Goal: Information Seeking & Learning: Learn about a topic

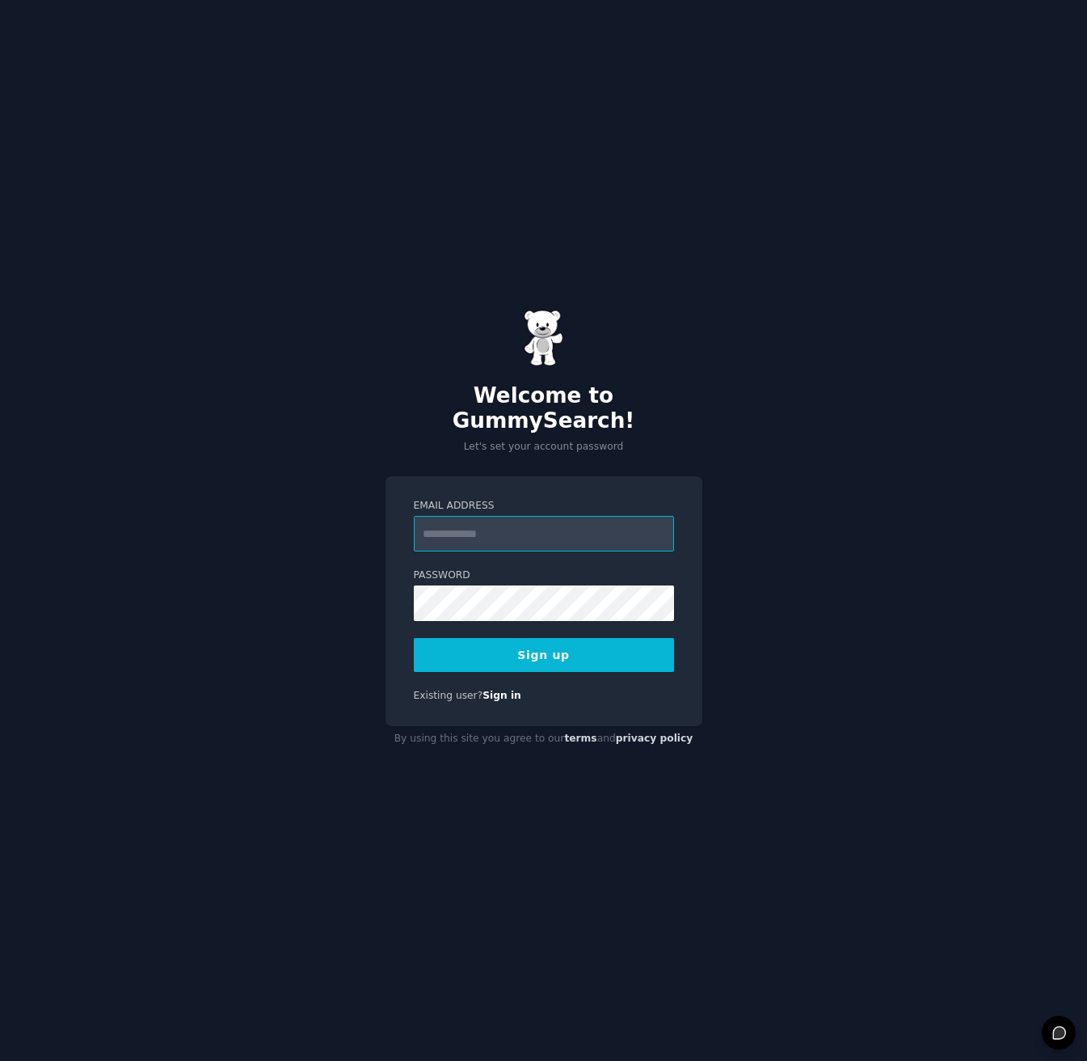
type input "**********"
click at [504, 648] on button "Sign up" at bounding box center [544, 655] width 260 height 34
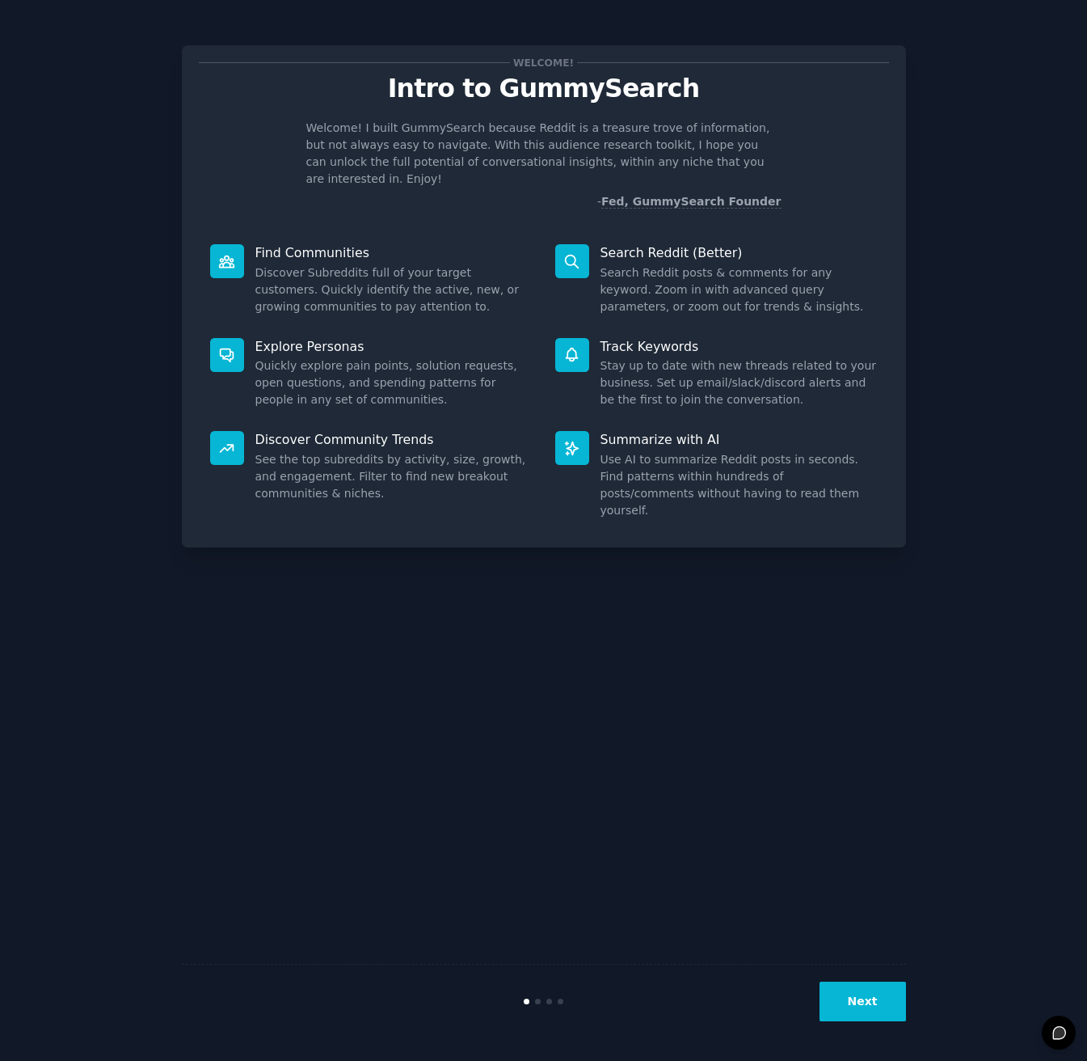
click at [866, 1014] on button "Next" at bounding box center [863, 1001] width 87 height 40
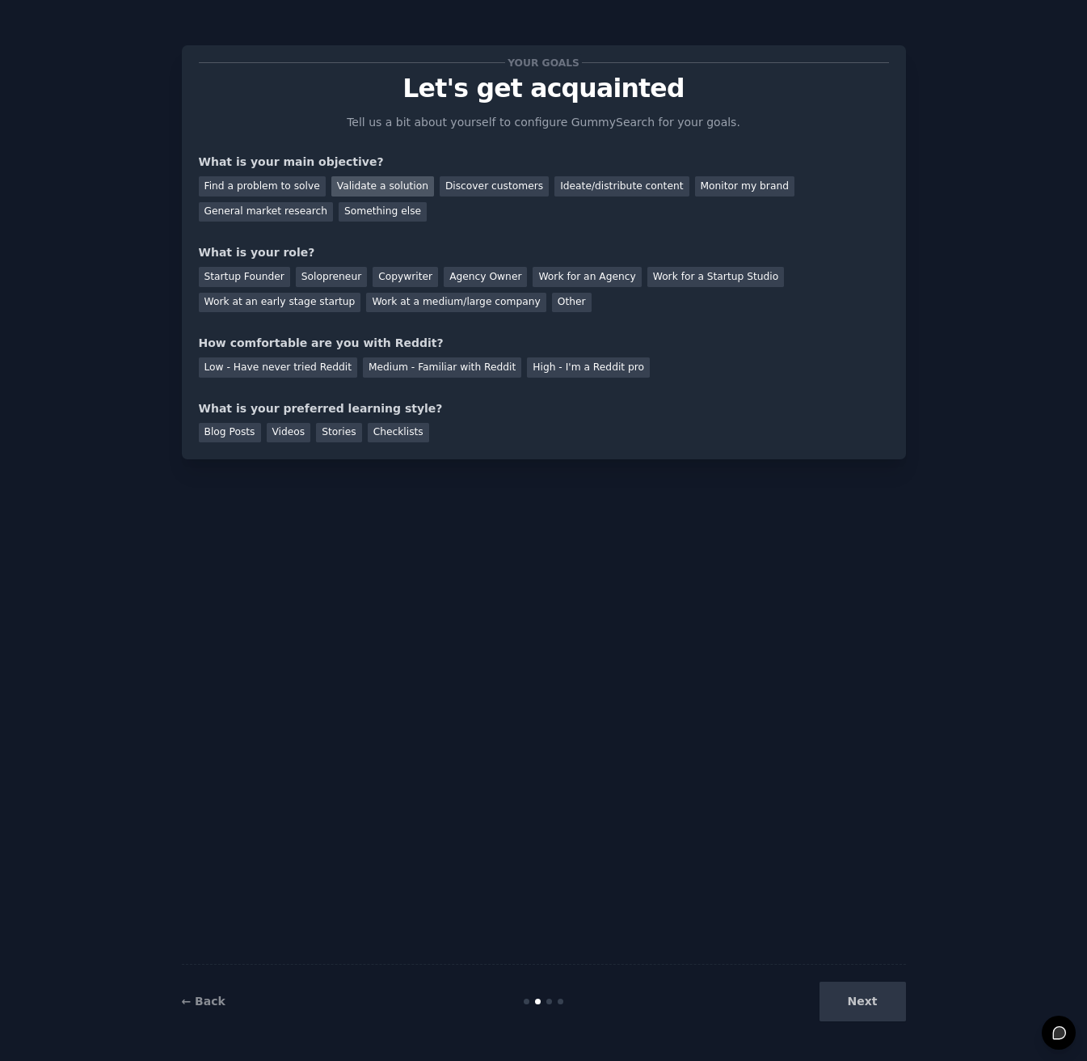
click at [354, 182] on div "Validate a solution" at bounding box center [382, 186] width 103 height 20
click at [291, 182] on div "Find a problem to solve" at bounding box center [262, 186] width 127 height 20
click at [369, 181] on div "Validate a solution" at bounding box center [382, 186] width 103 height 20
click at [266, 271] on div "Startup Founder" at bounding box center [244, 277] width 91 height 20
click at [391, 370] on div "Medium - Familiar with Reddit" at bounding box center [442, 367] width 158 height 20
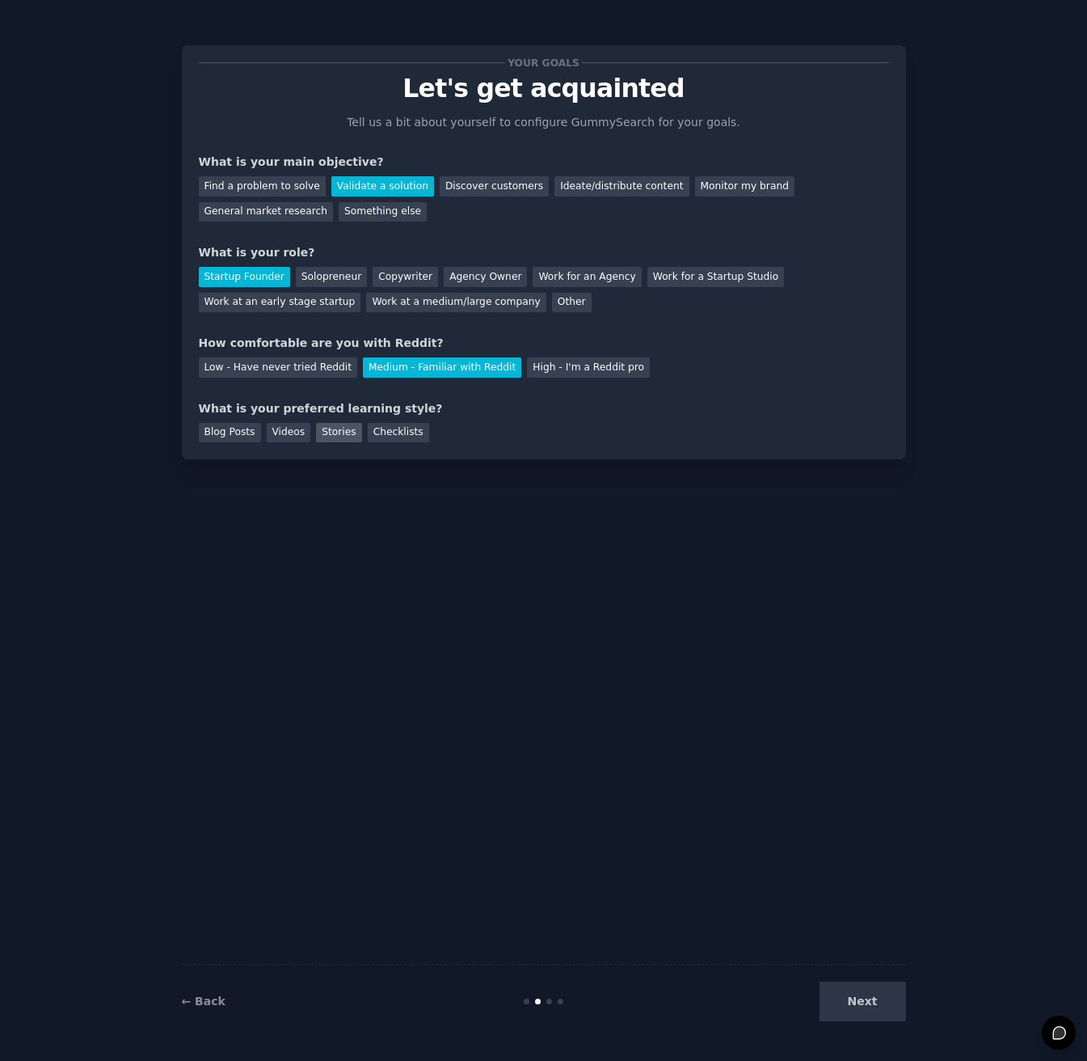
click at [316, 435] on div "Stories" at bounding box center [338, 433] width 45 height 20
click at [373, 435] on div "Checklists" at bounding box center [398, 433] width 61 height 20
click at [857, 995] on button "Next" at bounding box center [863, 1001] width 87 height 40
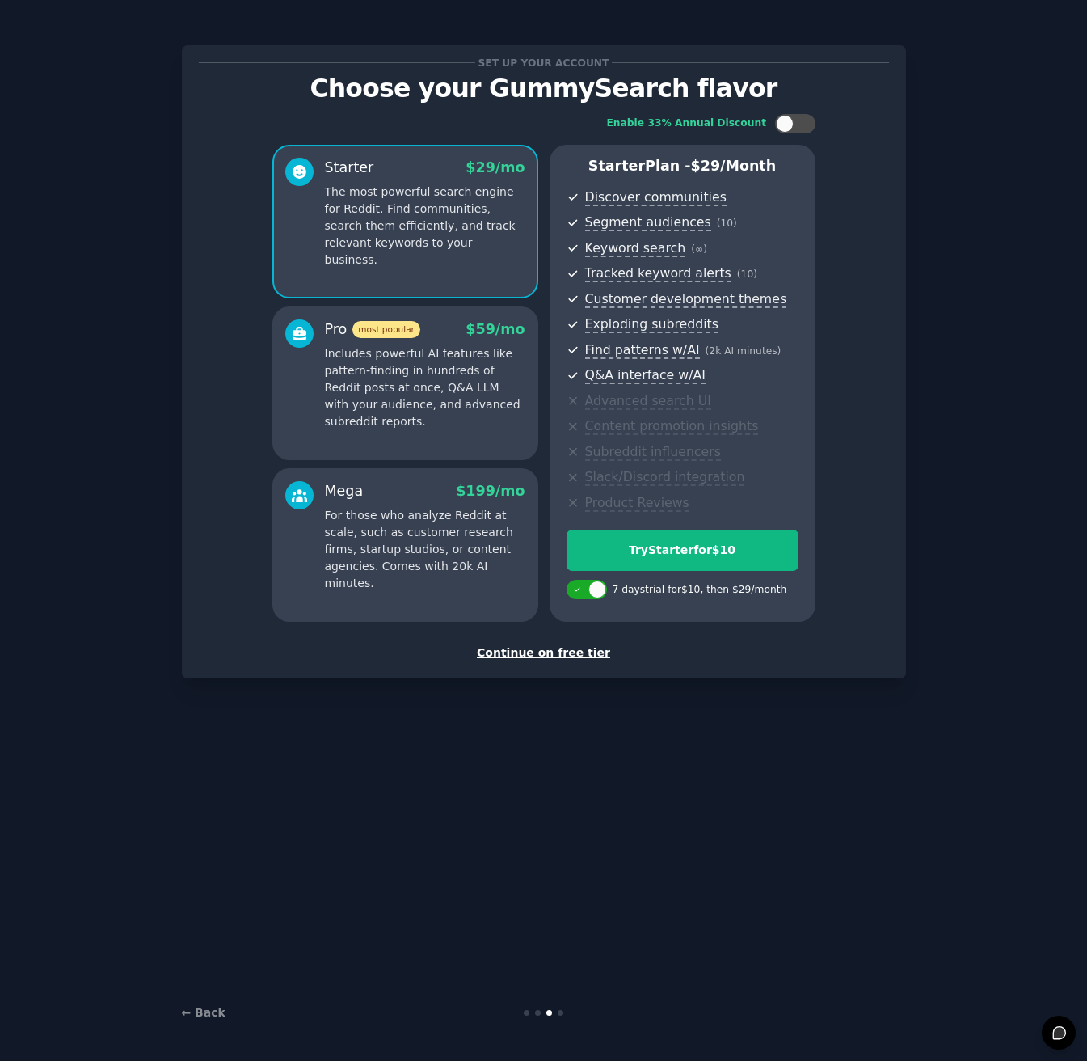
click at [585, 657] on div "Continue on free tier" at bounding box center [544, 652] width 690 height 17
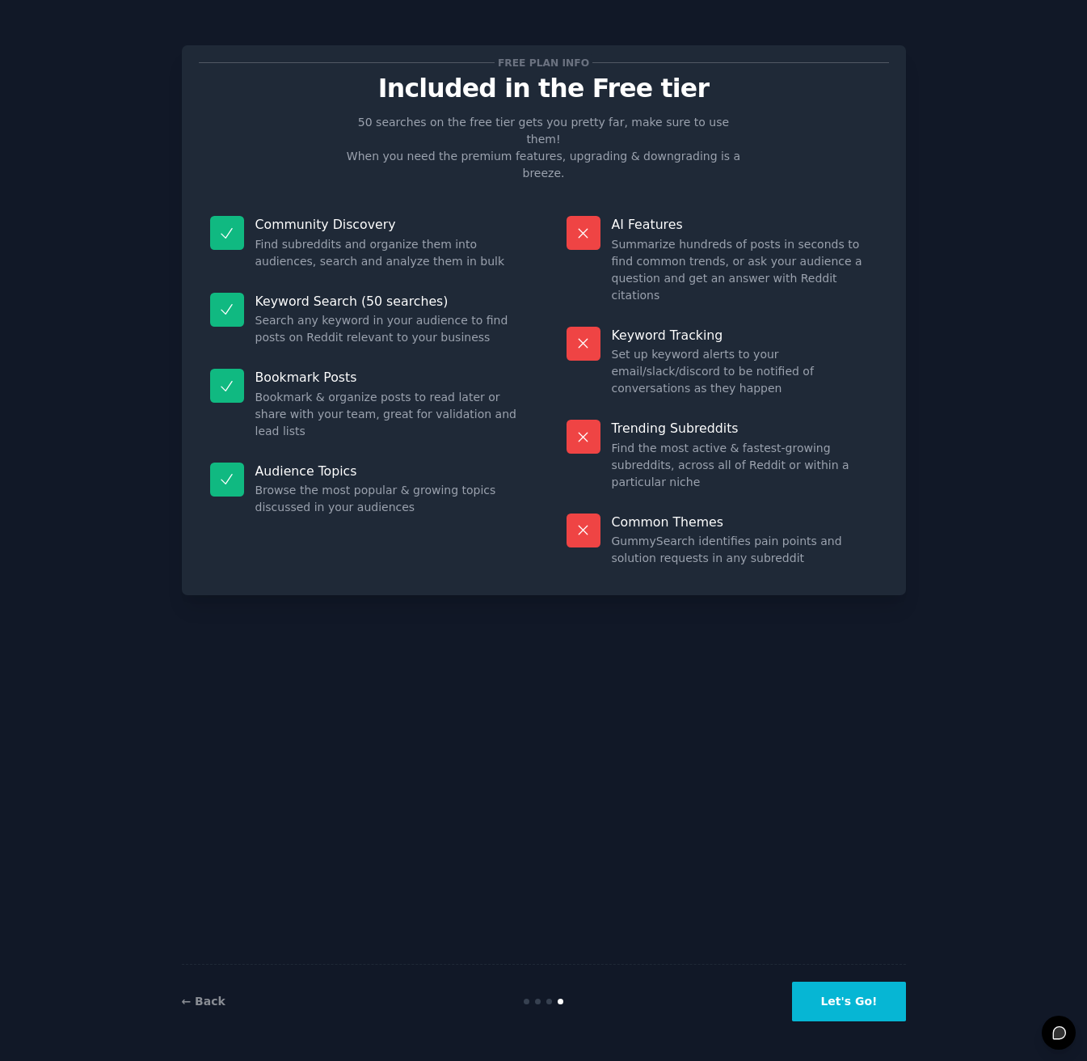
click at [839, 1014] on button "Let's Go!" at bounding box center [848, 1001] width 113 height 40
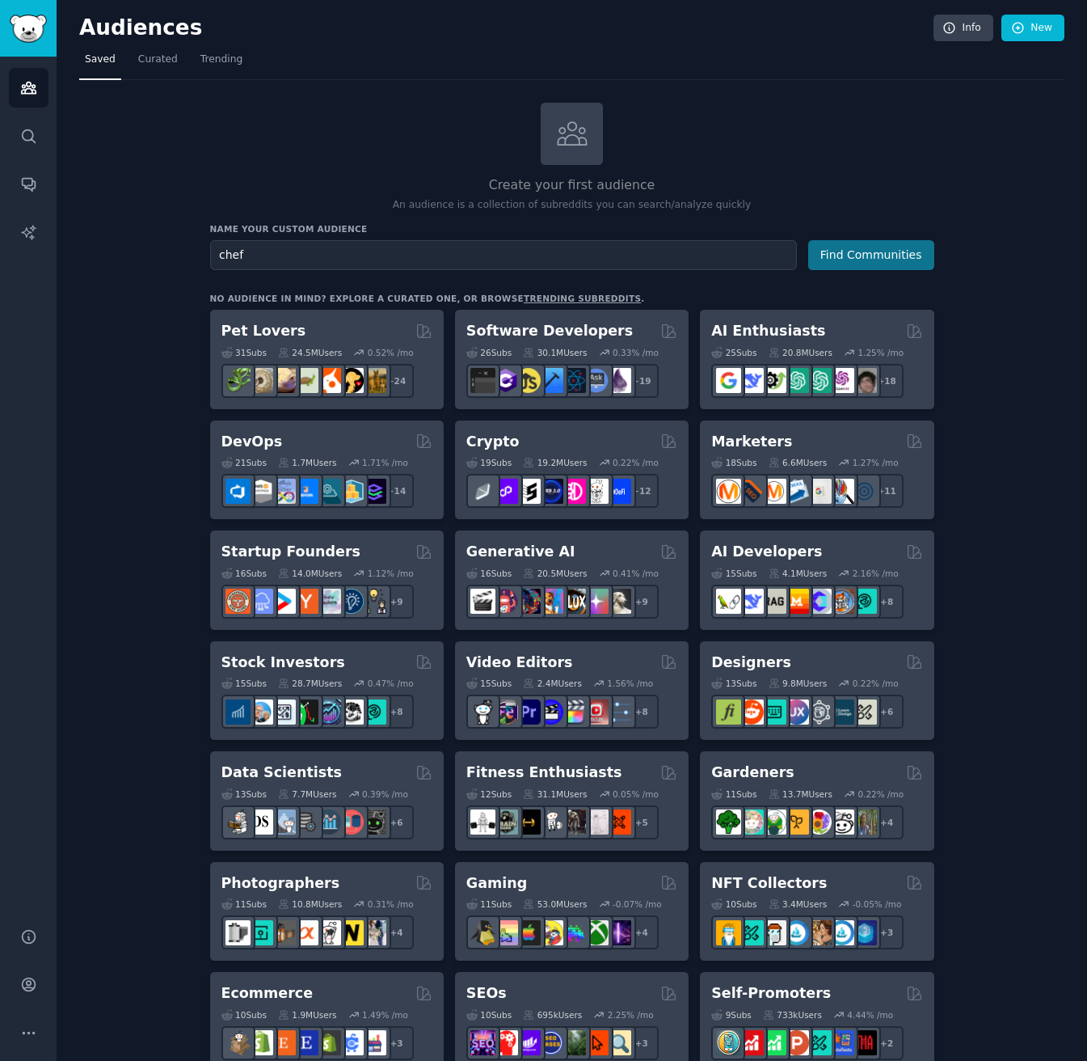
type input "chef"
click at [867, 268] on button "Find Communities" at bounding box center [871, 255] width 126 height 30
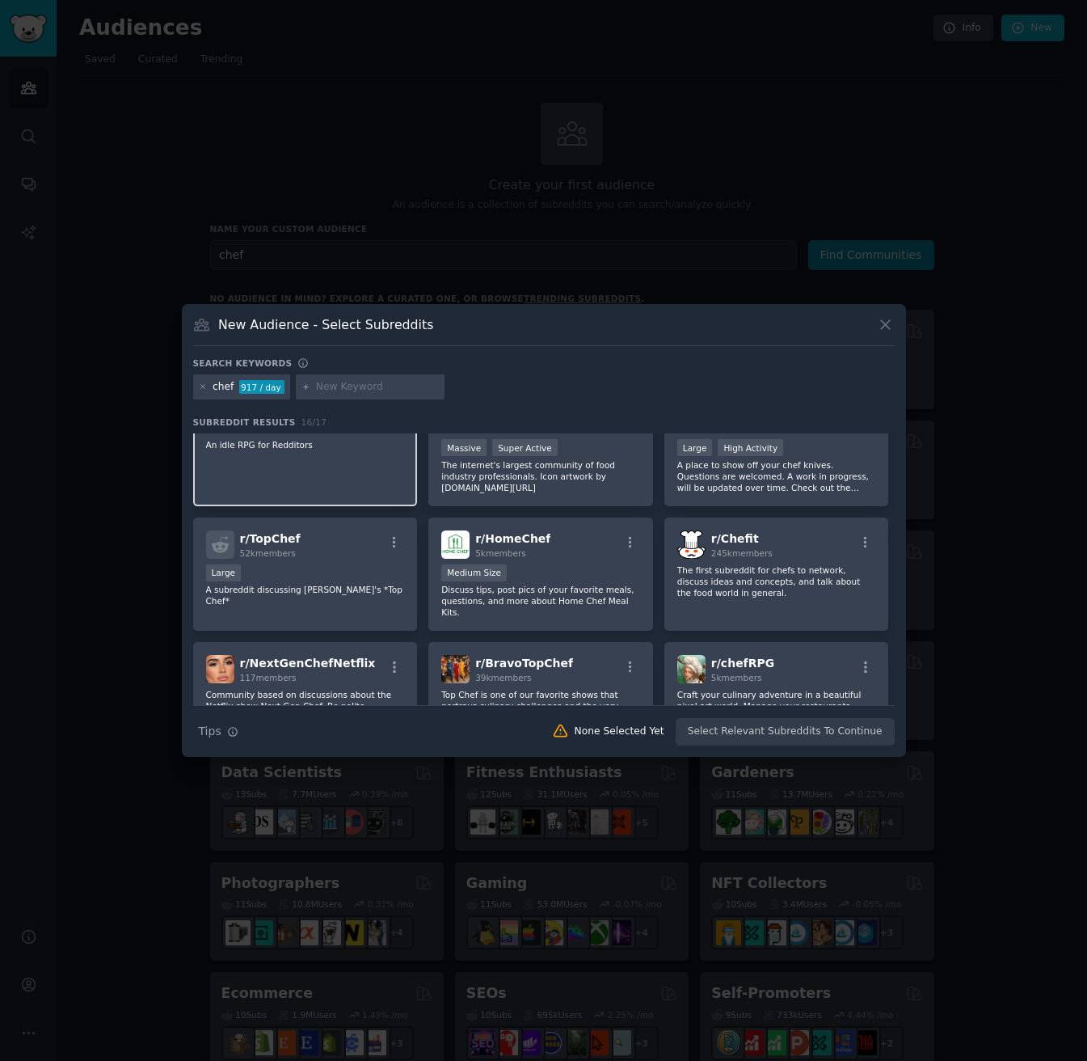
scroll to position [42, 0]
click at [515, 537] on span "r/ HomeChef" at bounding box center [512, 537] width 75 height 13
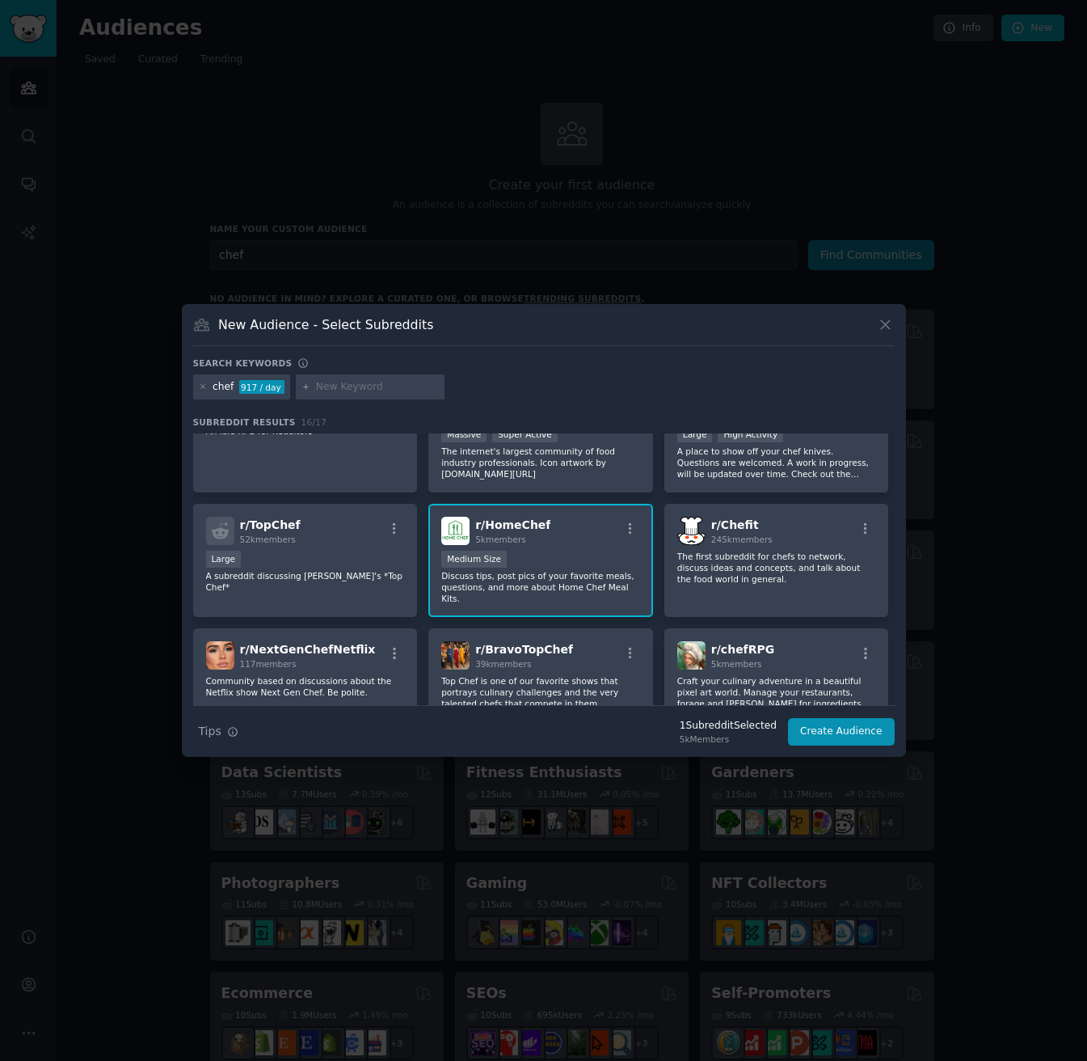
scroll to position [72, 0]
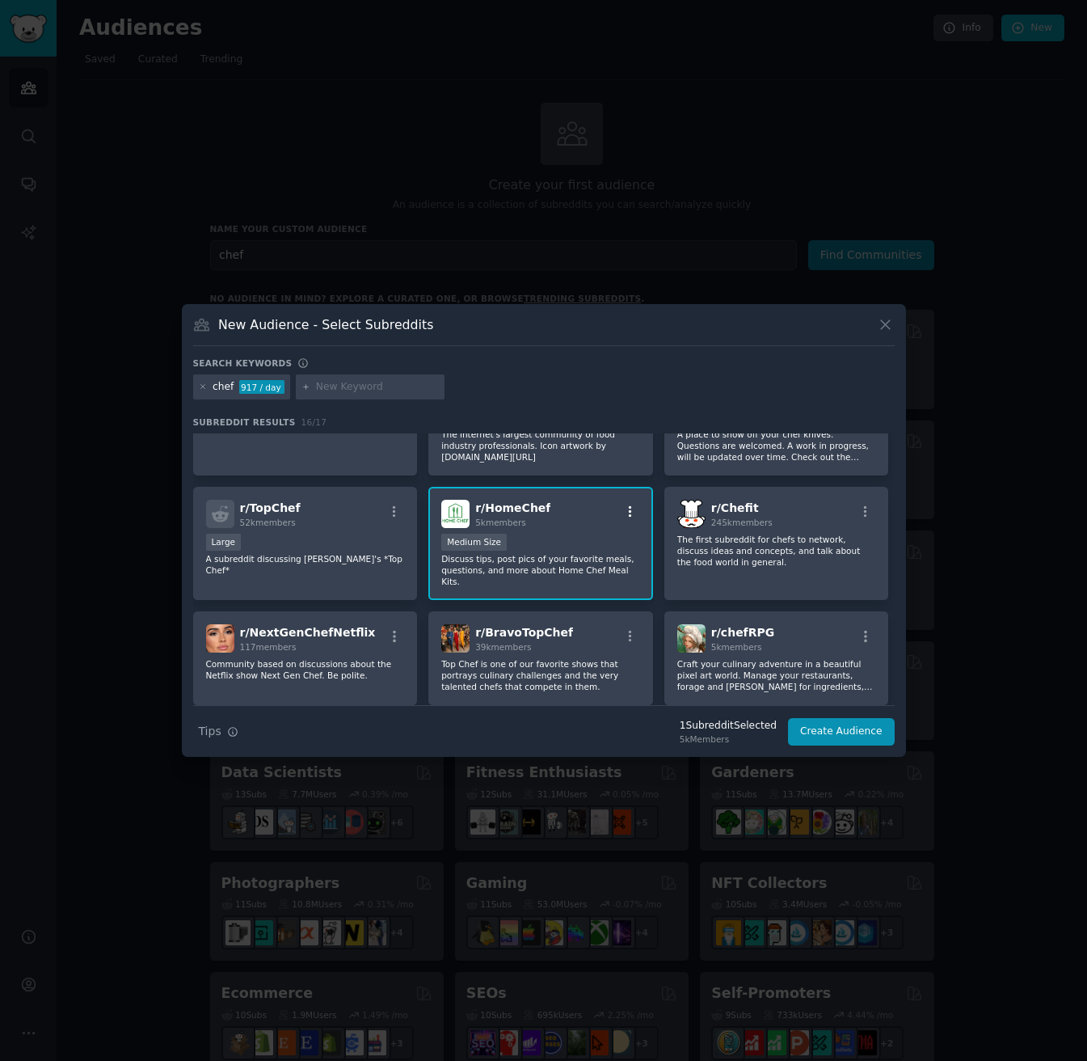
click at [629, 507] on icon "button" at bounding box center [630, 510] width 3 height 11
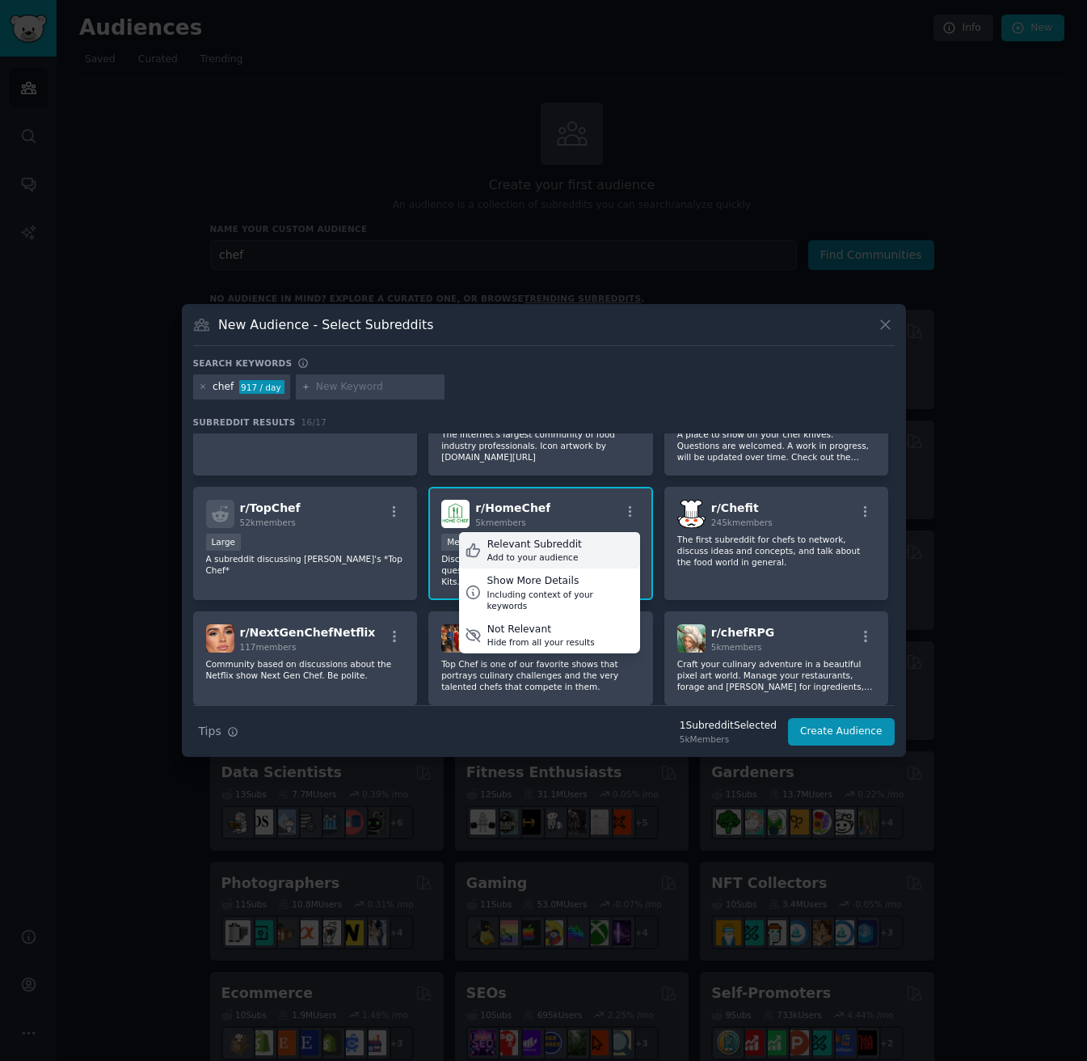
click at [581, 560] on div "Relevant Subreddit Add to your audience" at bounding box center [549, 550] width 181 height 37
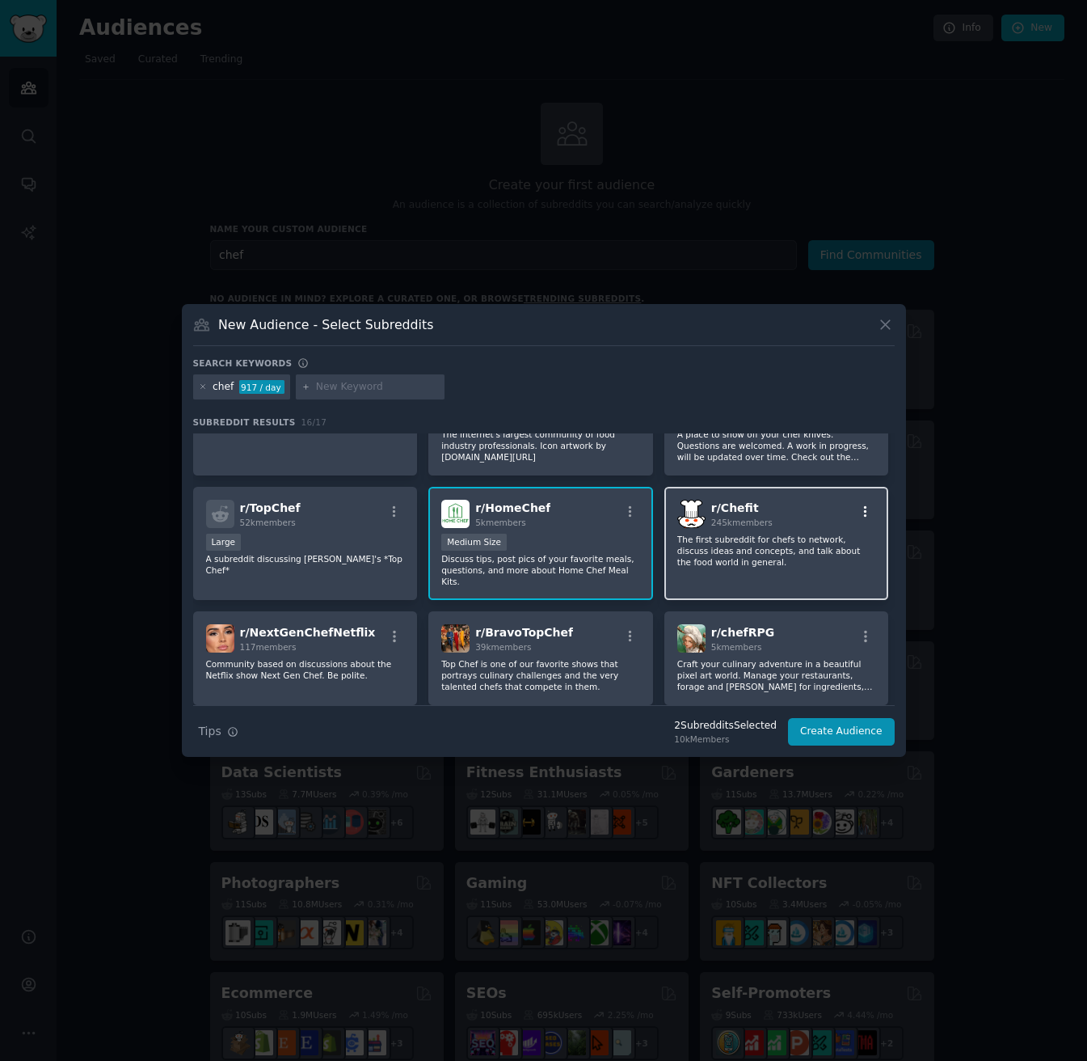
click at [859, 509] on icon "button" at bounding box center [866, 511] width 15 height 15
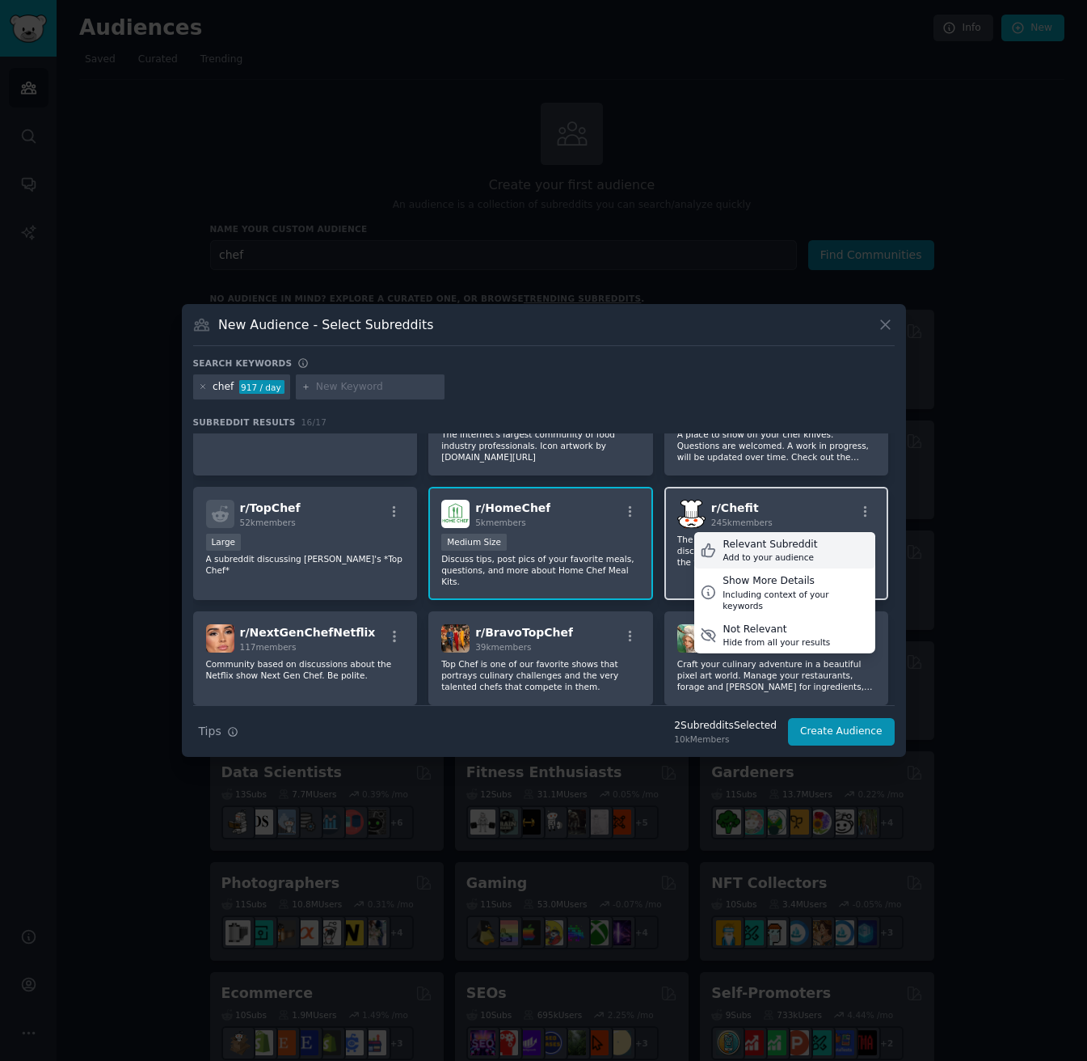
click at [812, 536] on div "Relevant Subreddit Add to your audience" at bounding box center [784, 550] width 181 height 37
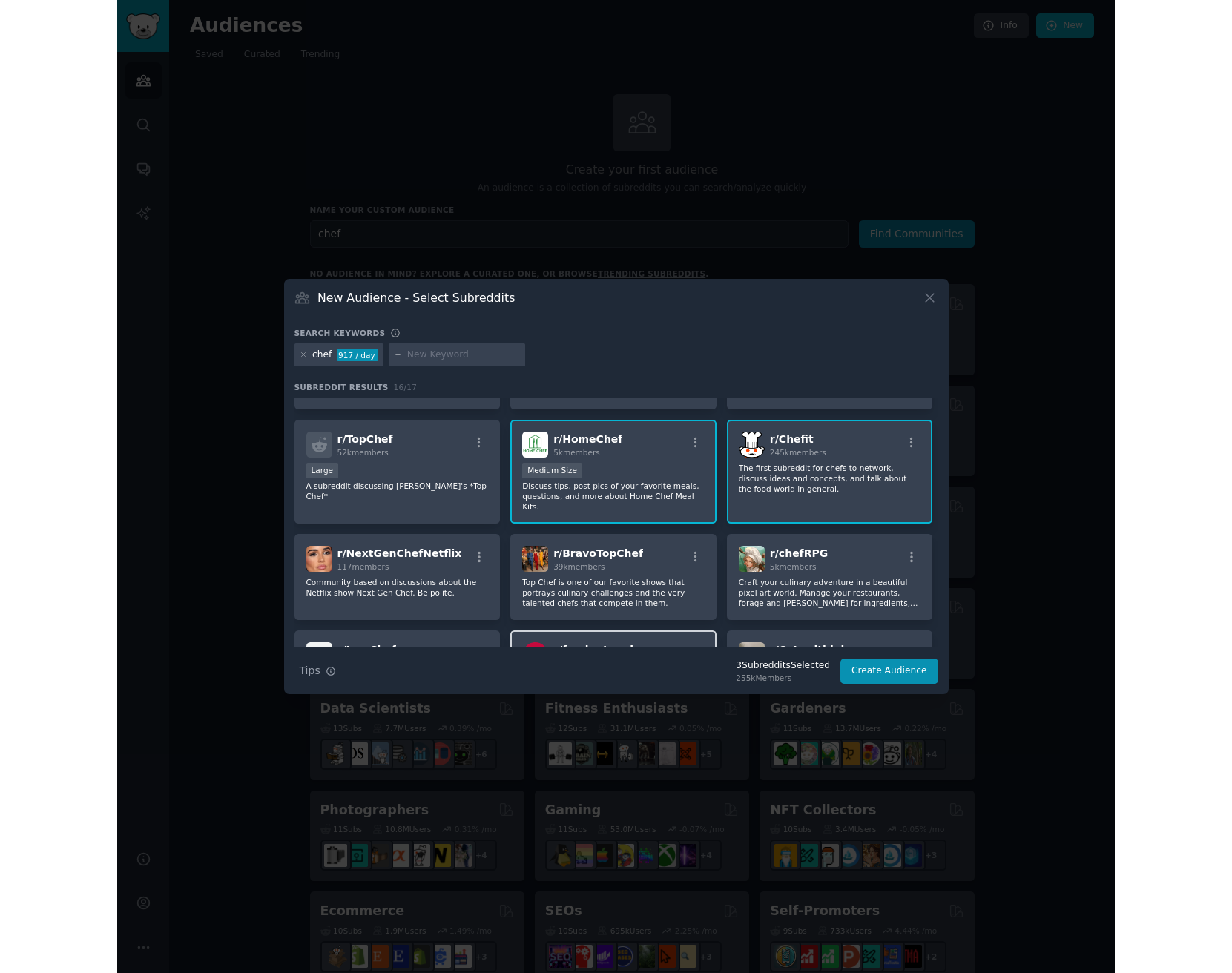
scroll to position [0, 0]
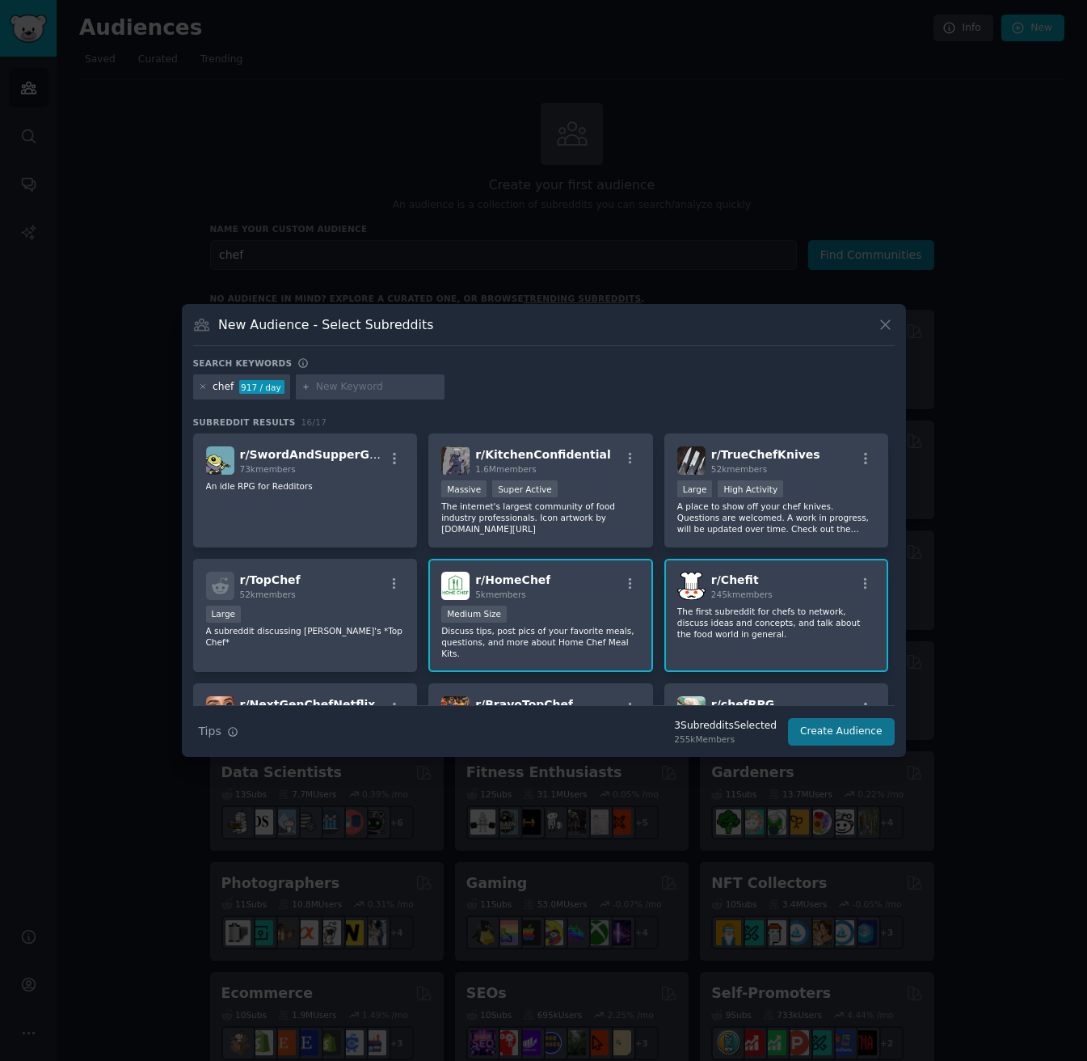
click at [821, 731] on button "Create Audience" at bounding box center [841, 731] width 107 height 27
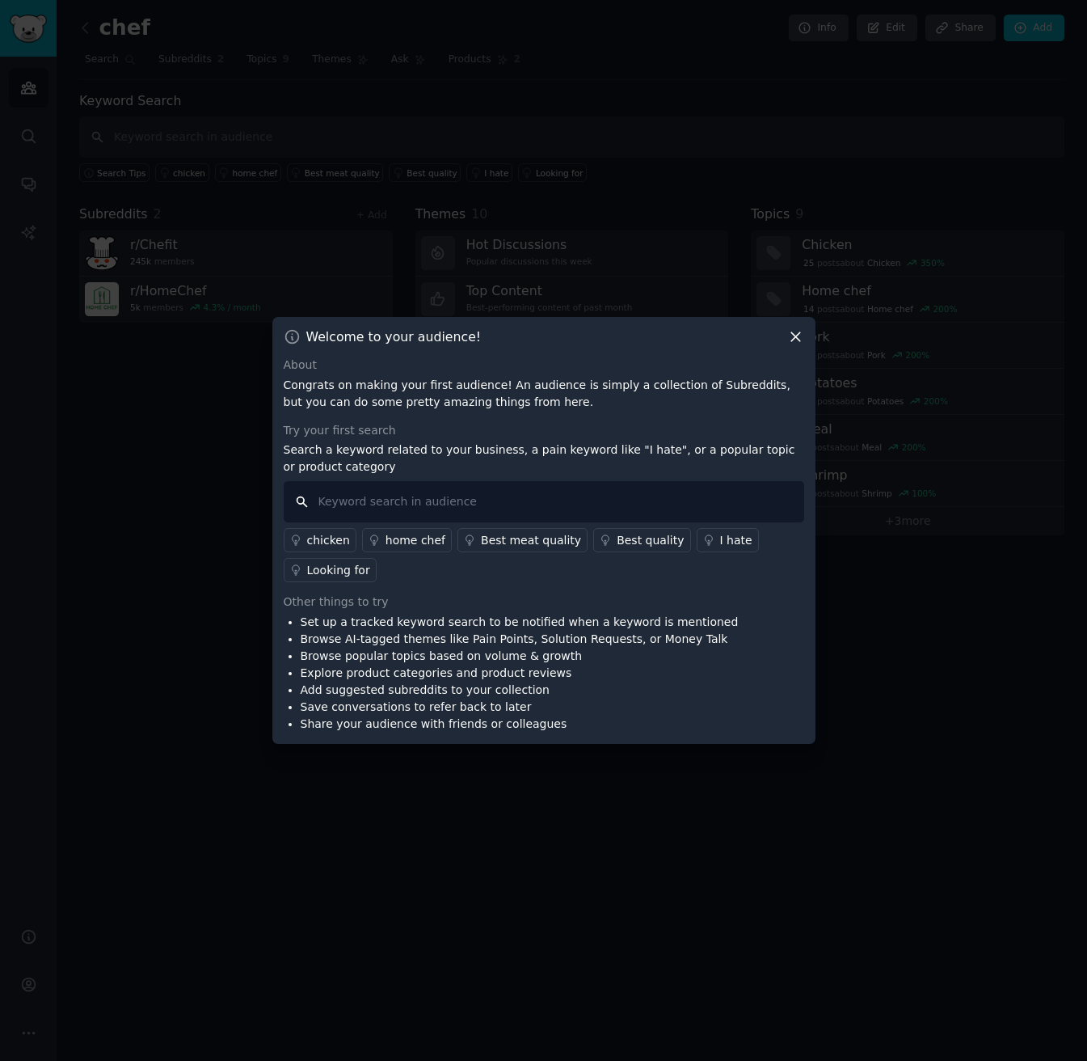
click at [373, 492] on input "text" at bounding box center [544, 501] width 521 height 41
type input "recipe"
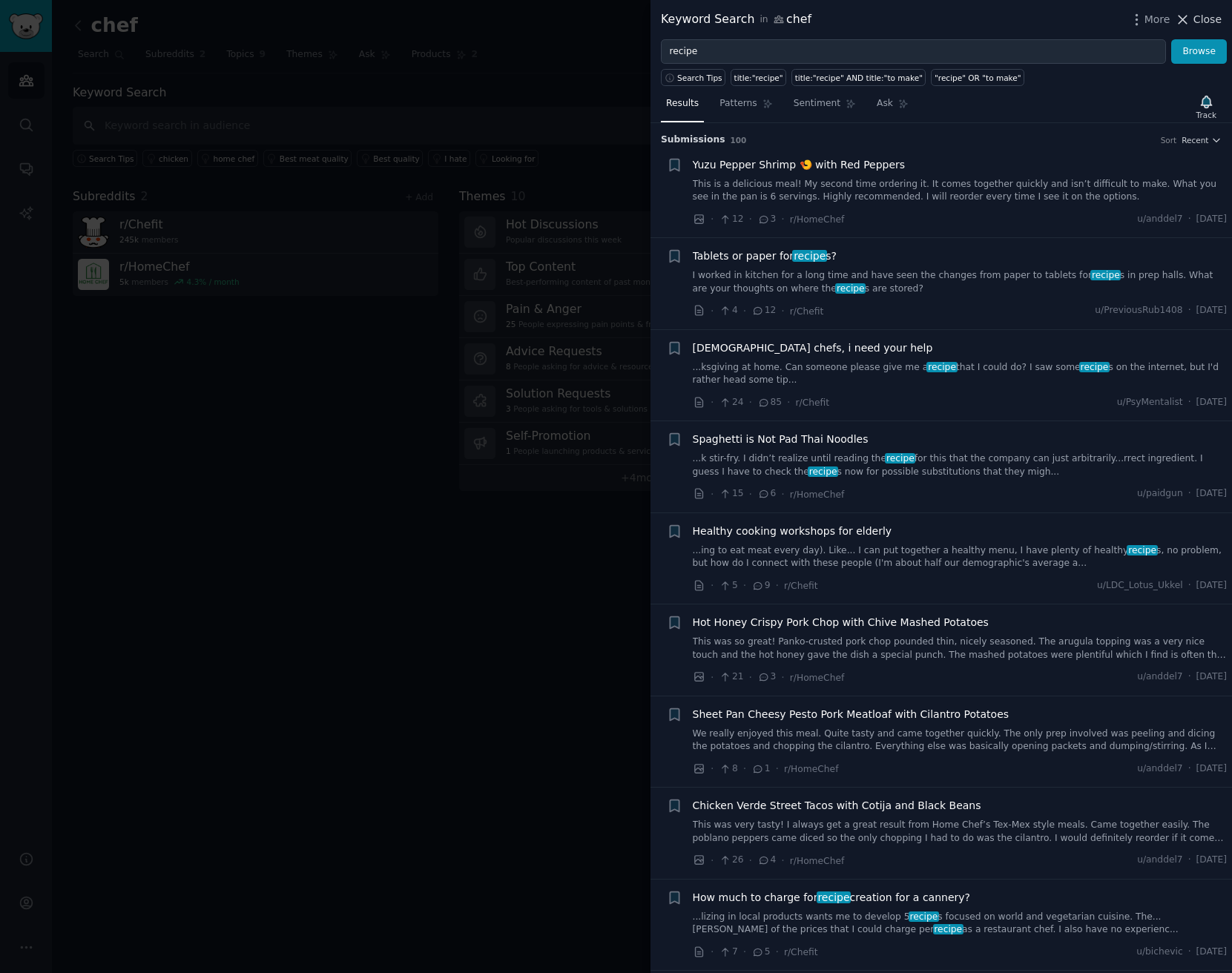
click at [997, 24] on span "Close" at bounding box center [1207, 19] width 28 height 16
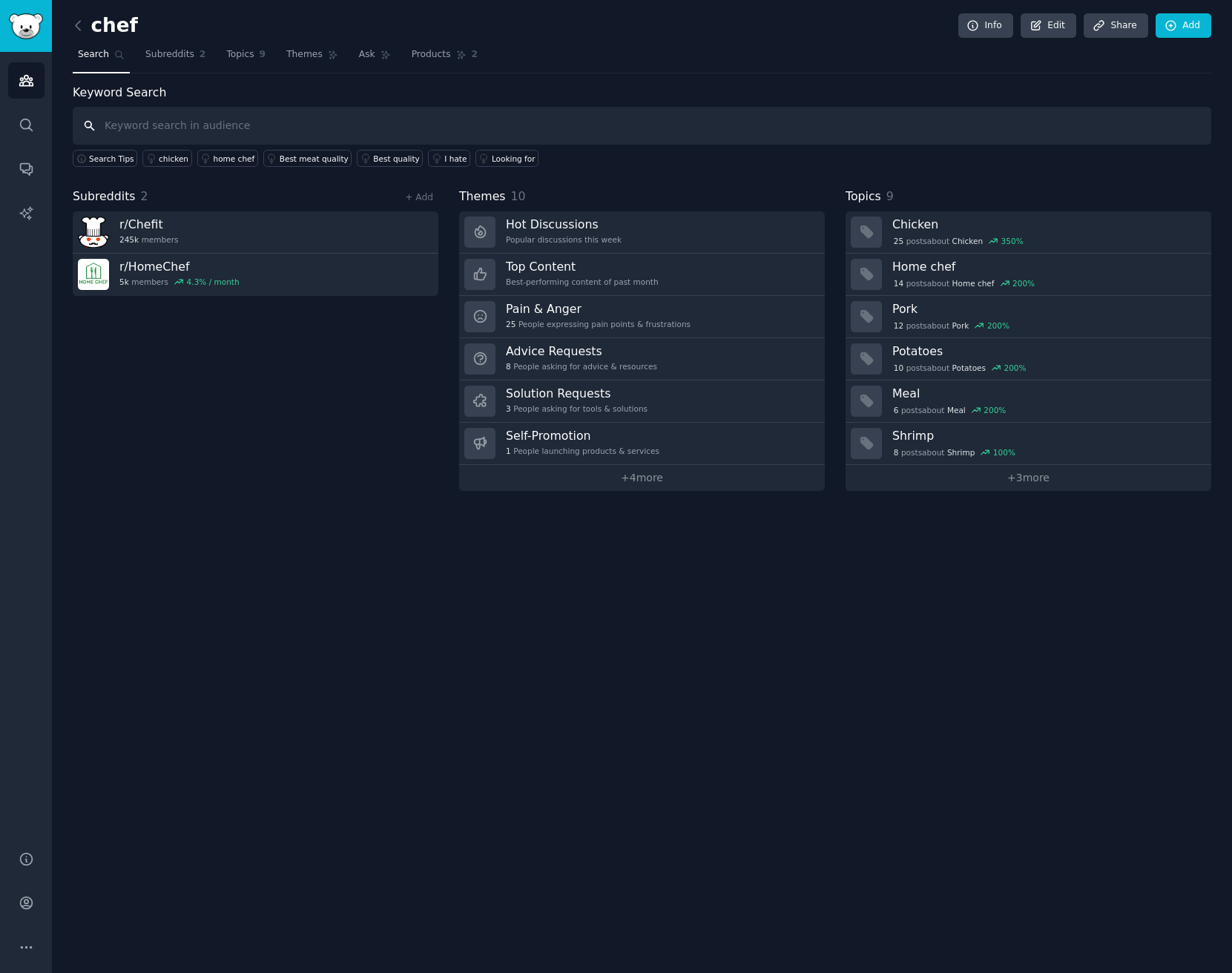
click at [171, 125] on input "text" at bounding box center [641, 125] width 1138 height 38
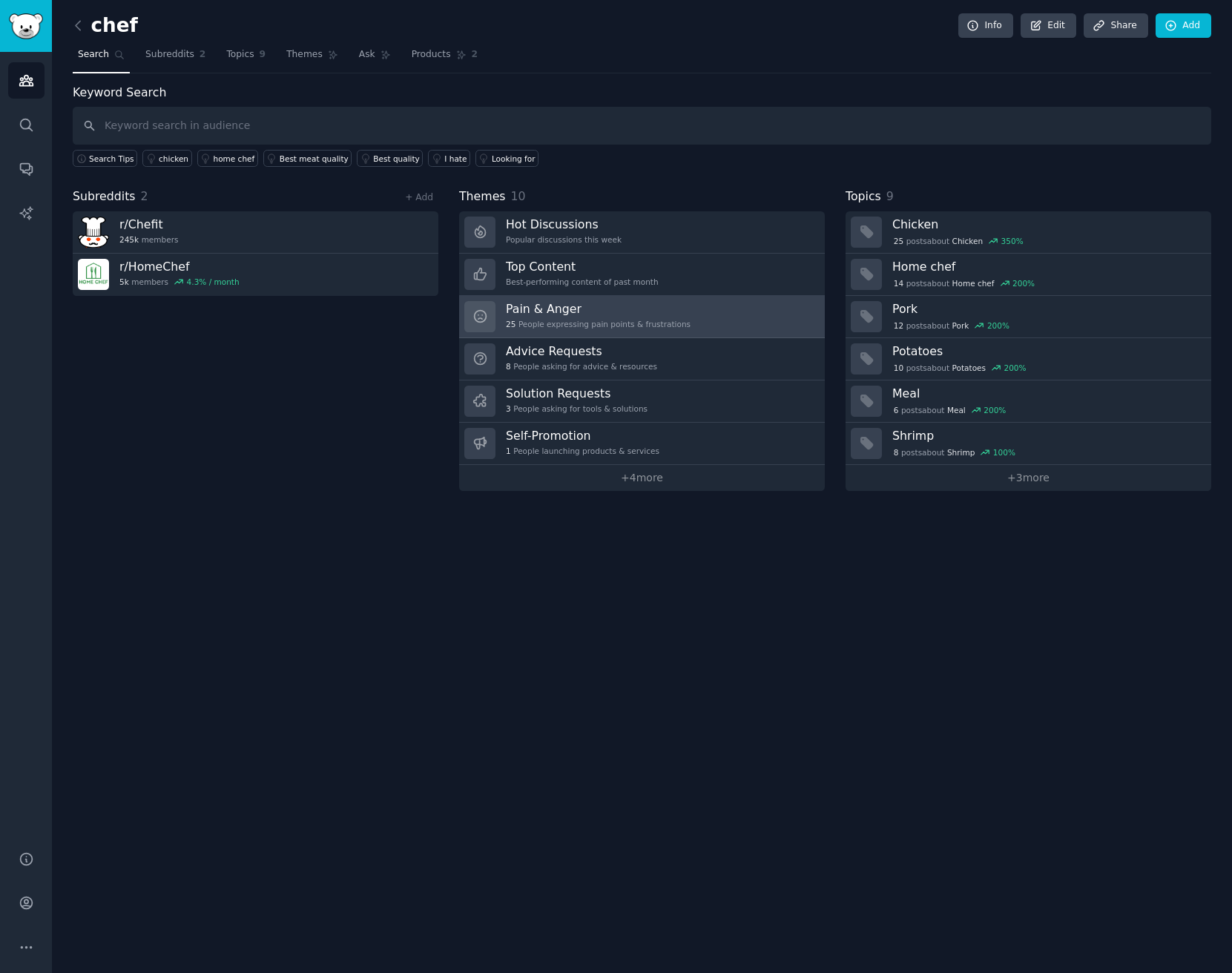
click at [549, 311] on h3 "Pain & Anger" at bounding box center [597, 308] width 184 height 16
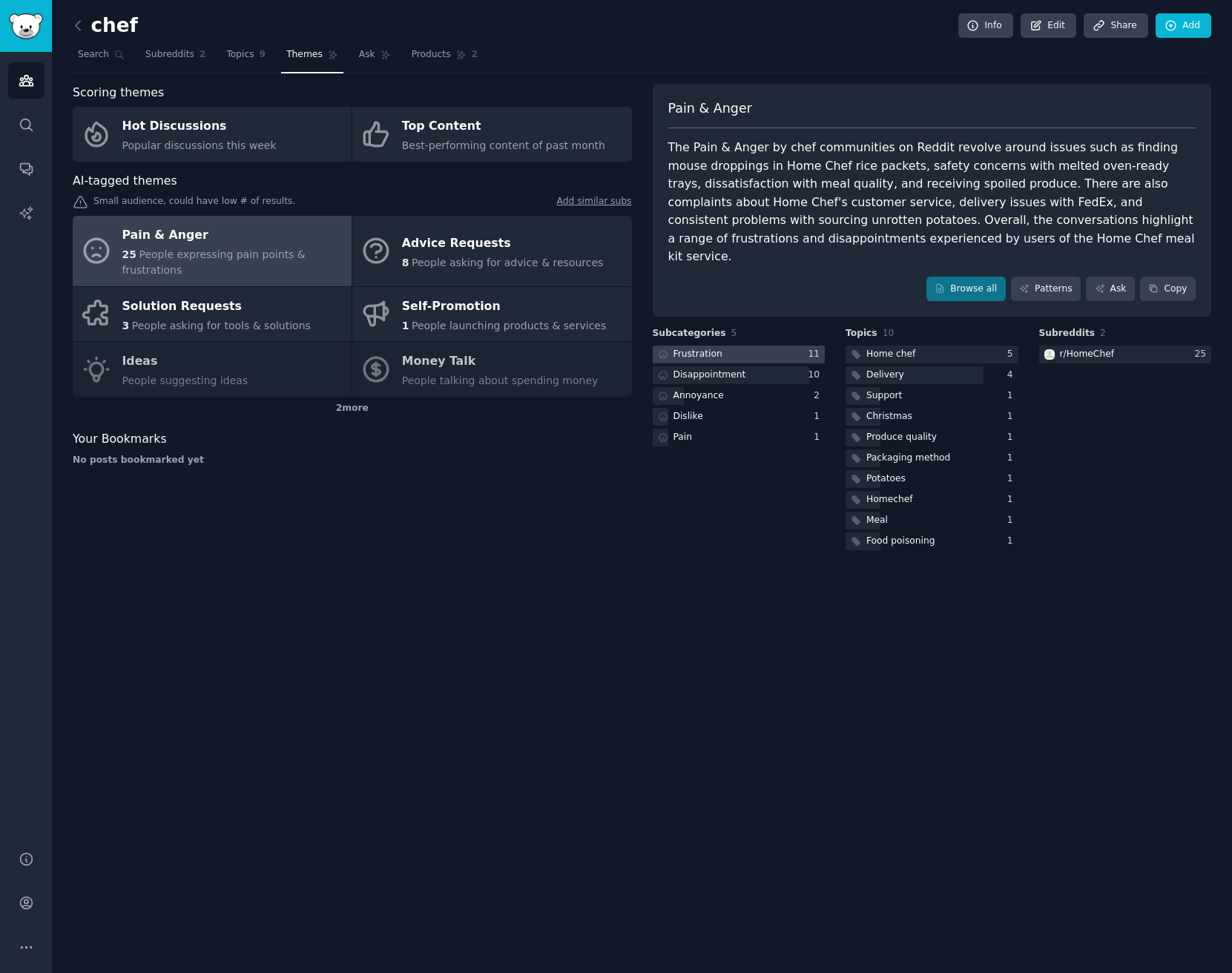
click at [741, 346] on div at bounding box center [738, 355] width 172 height 18
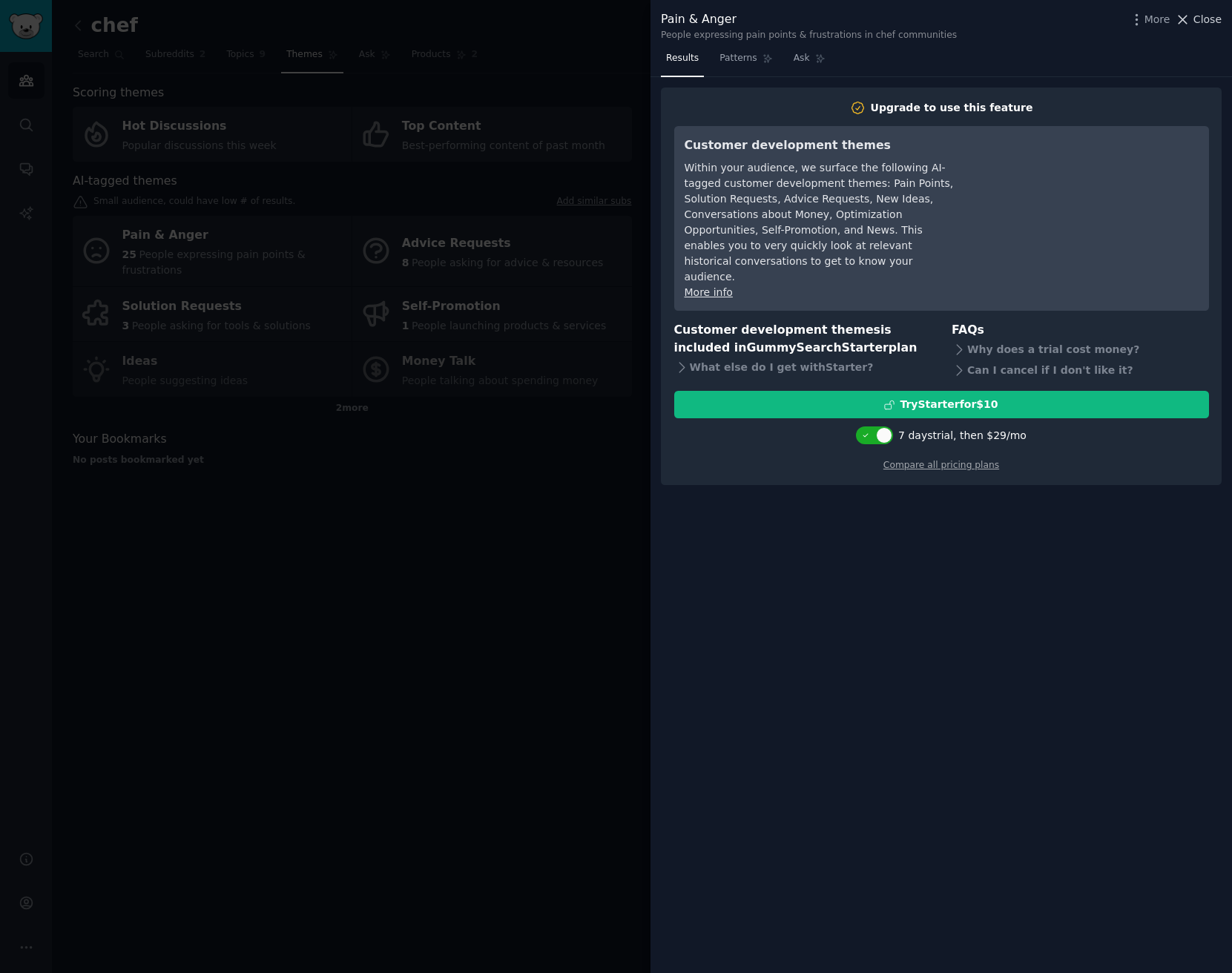
click at [997, 20] on icon at bounding box center [1182, 19] width 8 height 8
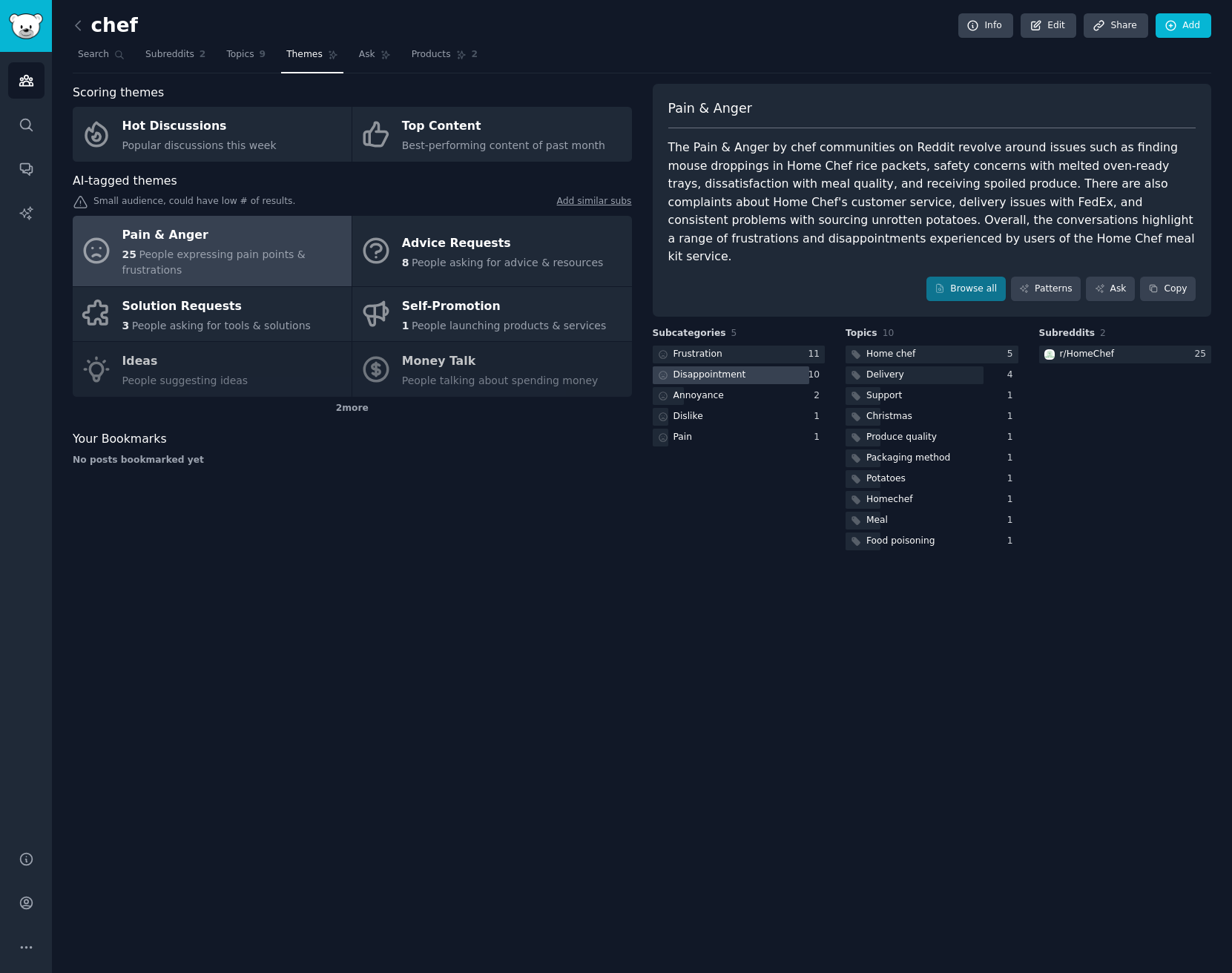
click at [725, 369] on div "Disappointment" at bounding box center [709, 375] width 72 height 14
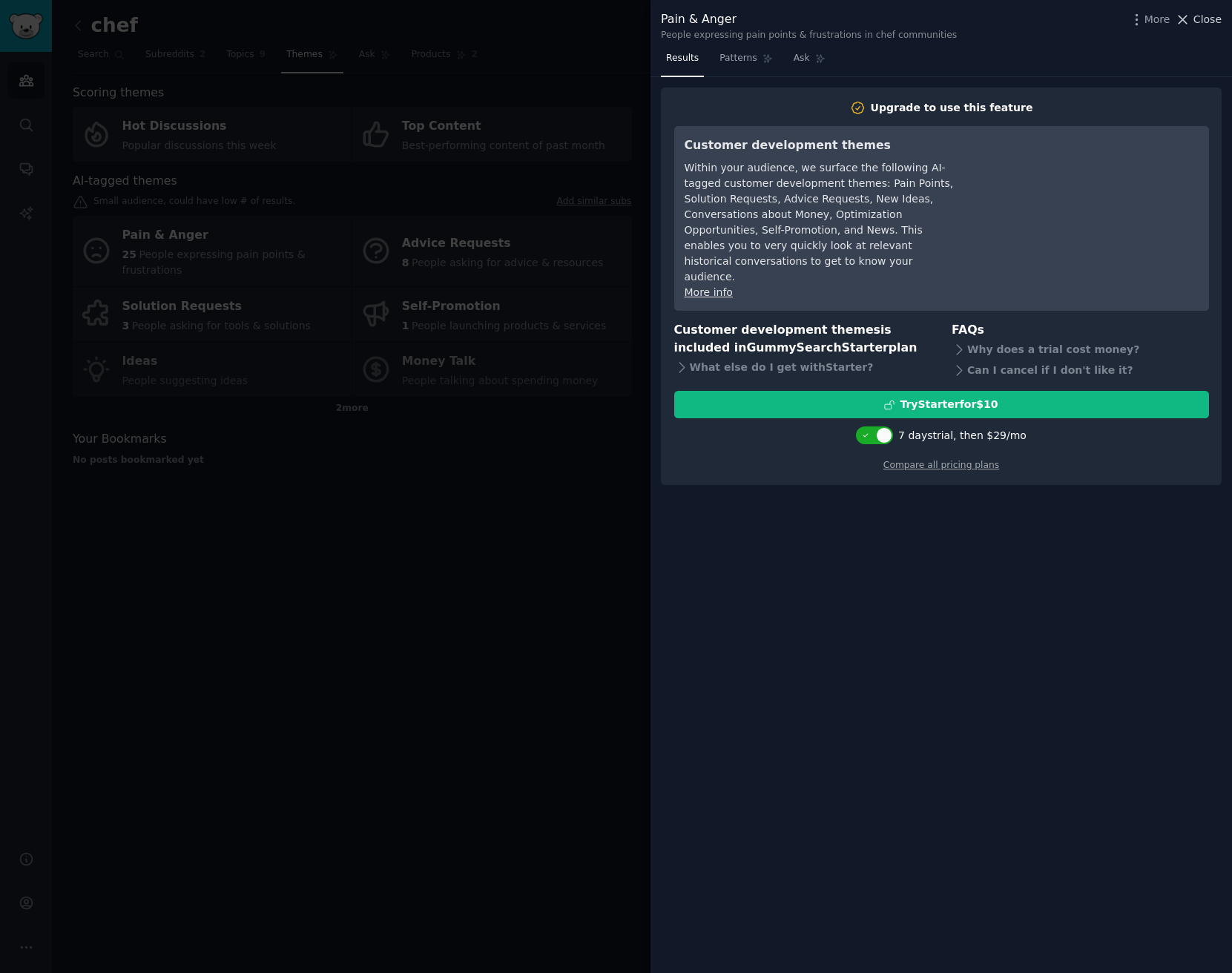
click at [997, 24] on icon at bounding box center [1182, 19] width 16 height 16
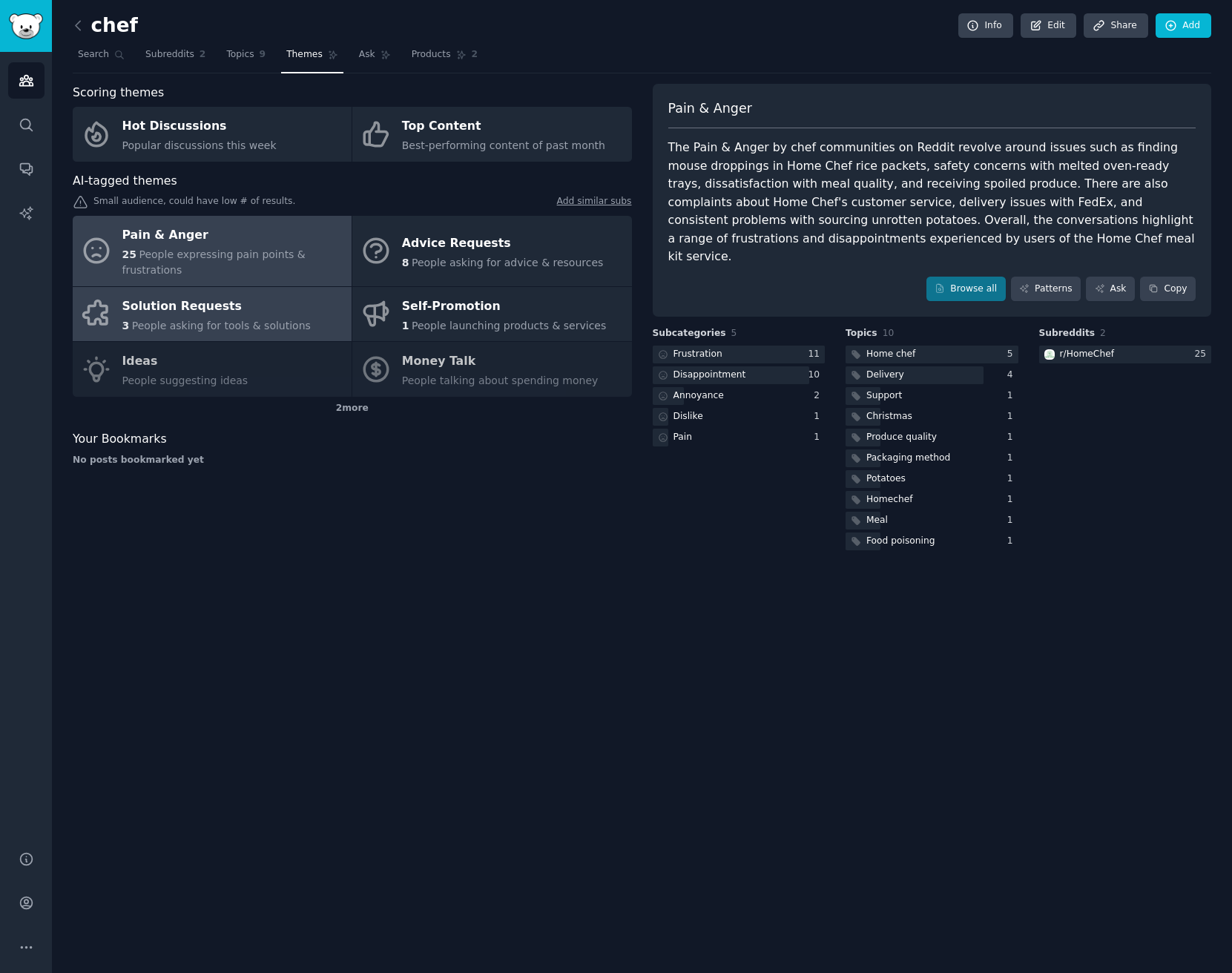
click at [214, 315] on div "Solution Requests" at bounding box center [216, 306] width 188 height 24
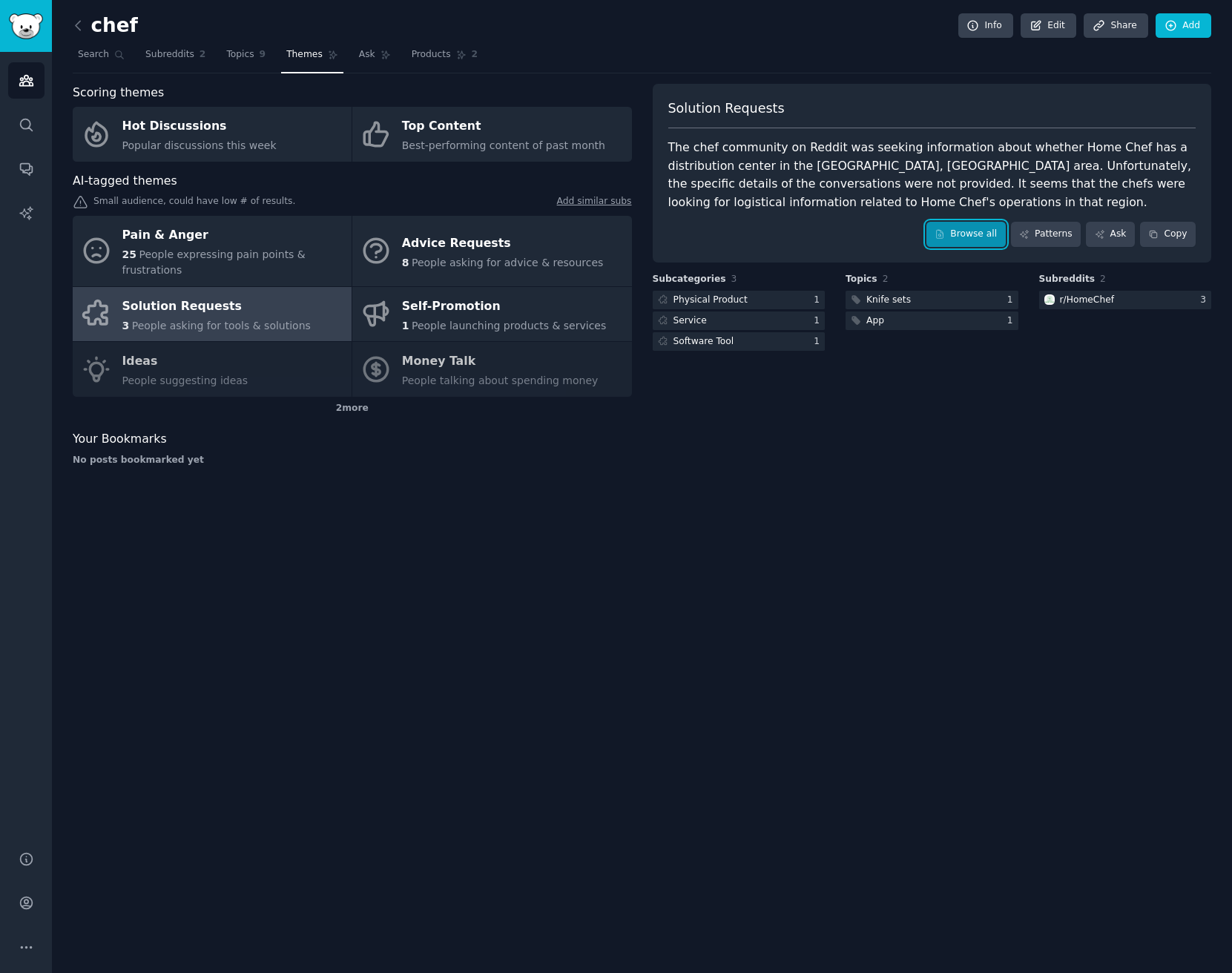
click at [974, 225] on link "Browse all" at bounding box center [966, 234] width 80 height 25
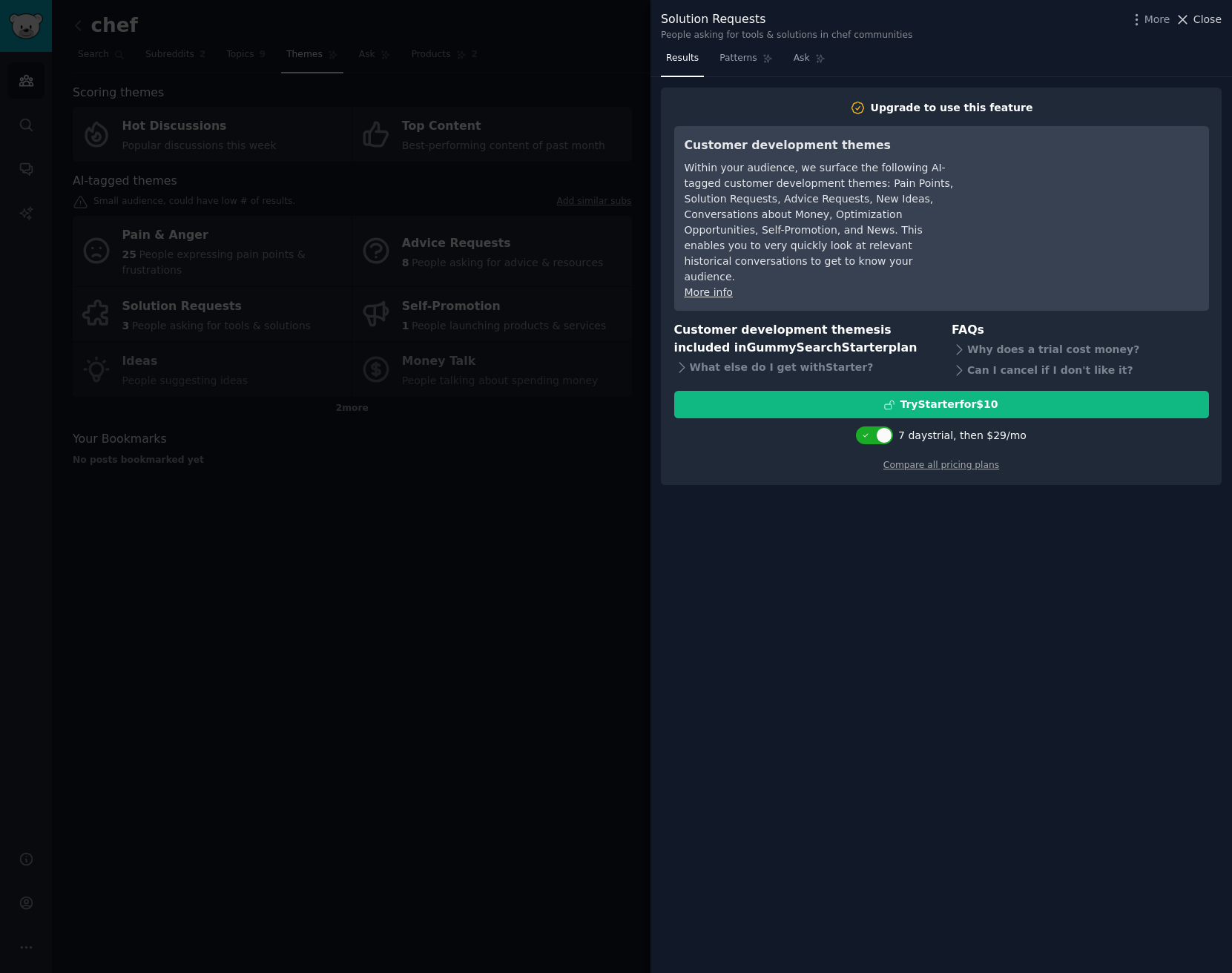
click at [997, 16] on span "Close" at bounding box center [1207, 19] width 28 height 16
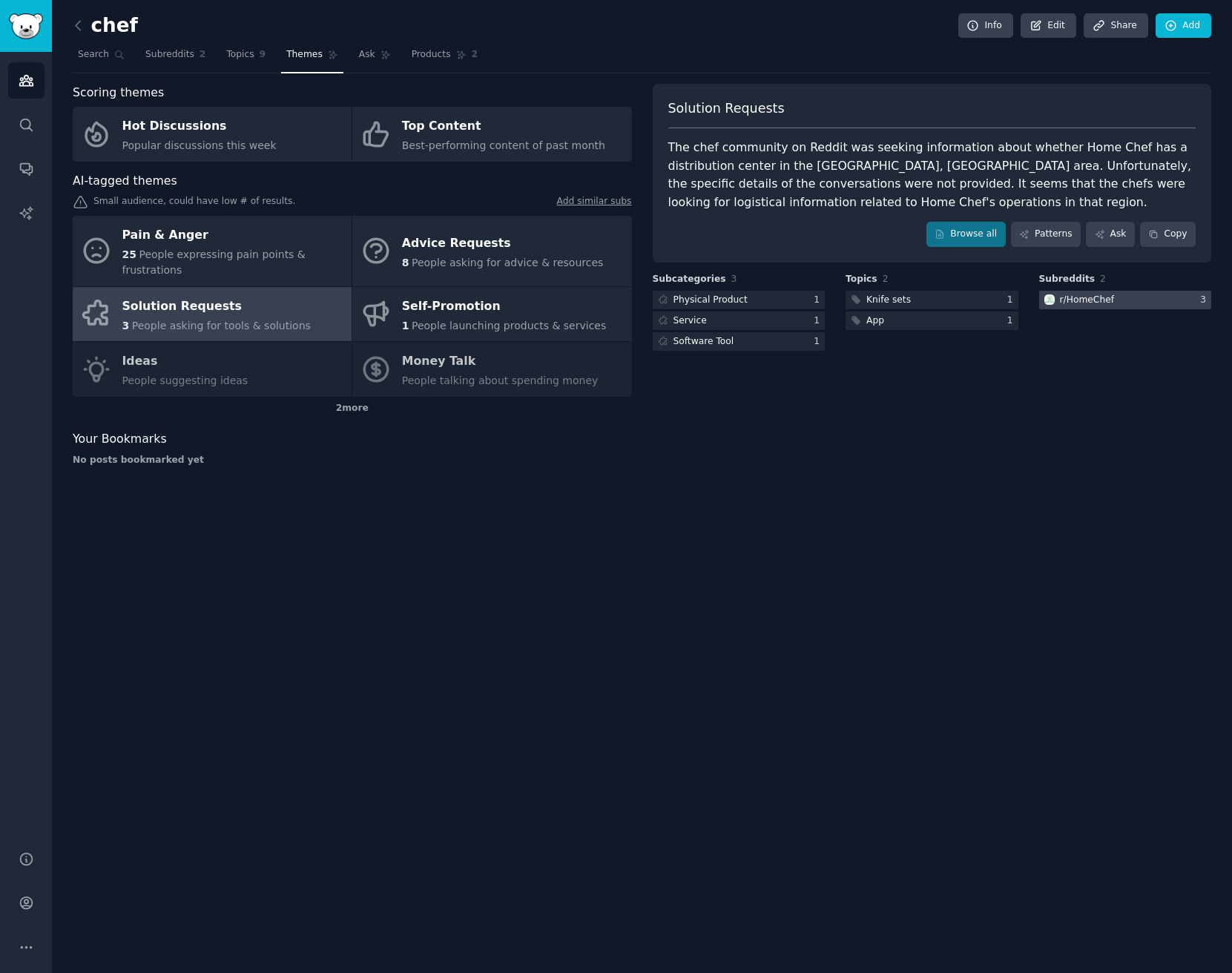
click at [997, 295] on div at bounding box center [1126, 300] width 172 height 18
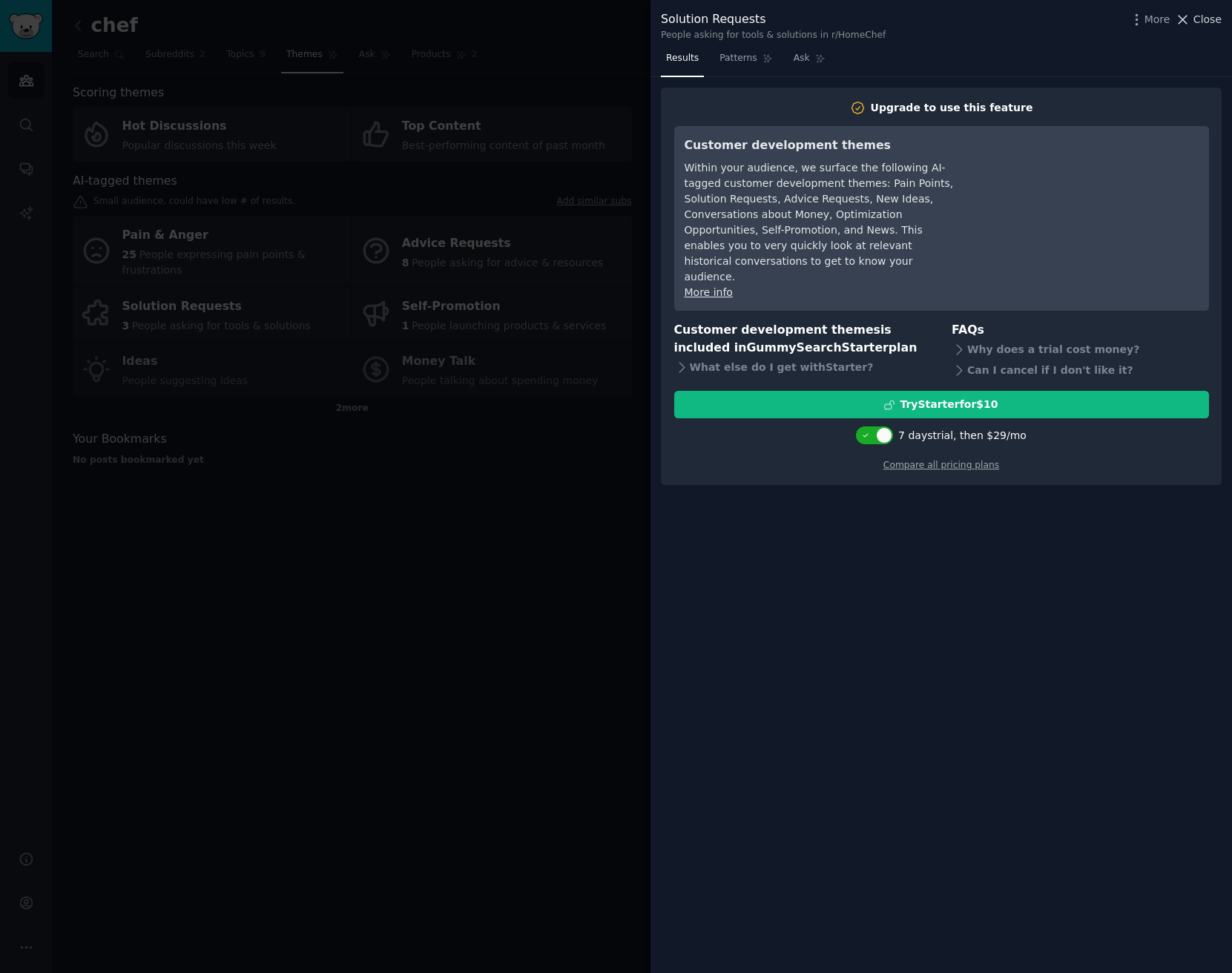
click at [997, 16] on span "Close" at bounding box center [1207, 19] width 28 height 16
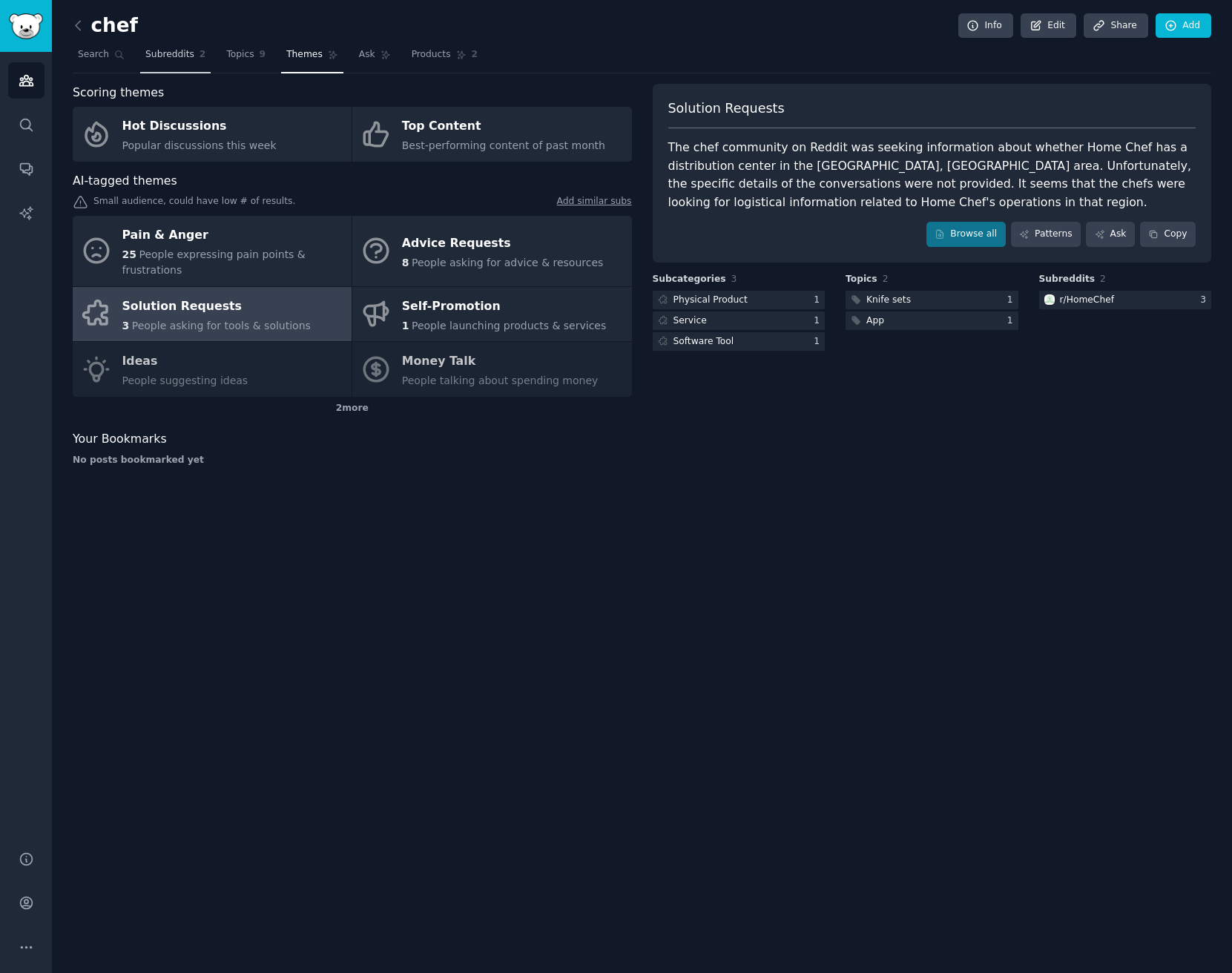
click at [173, 59] on span "Subreddits" at bounding box center [169, 55] width 49 height 14
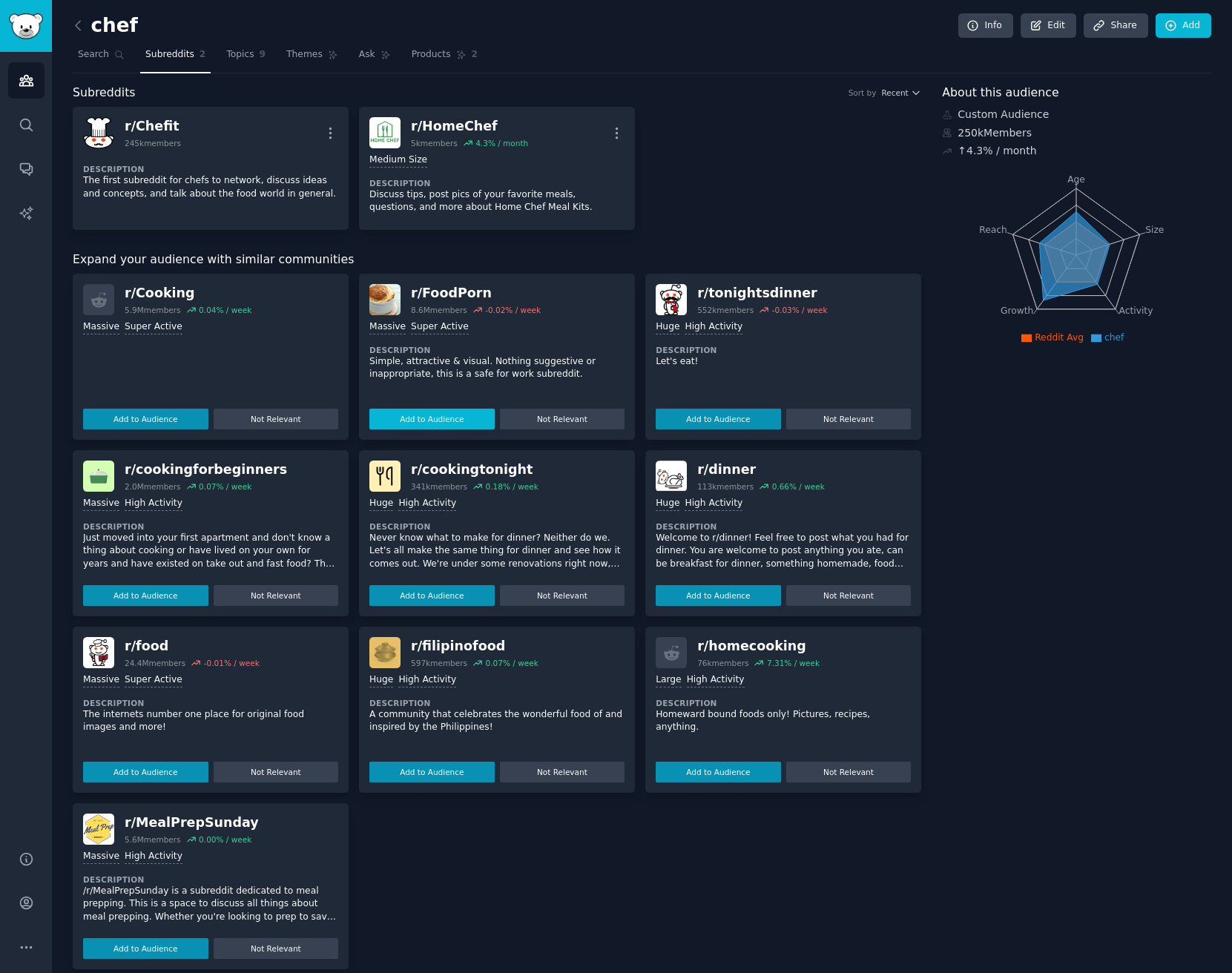
click at [459, 416] on button "Add to Audience" at bounding box center [432, 418] width 126 height 21
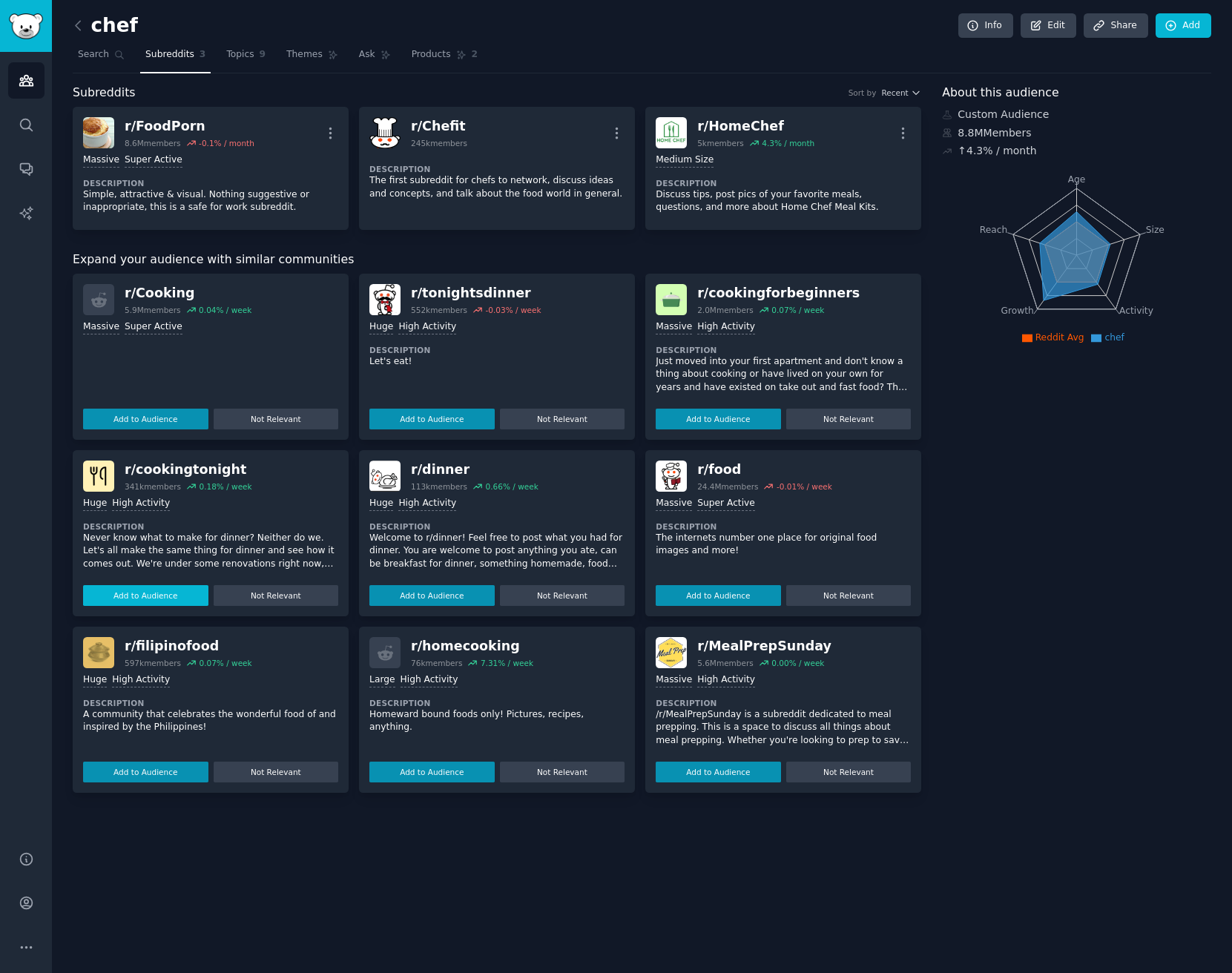
click at [170, 594] on button "Add to Audience" at bounding box center [146, 595] width 126 height 21
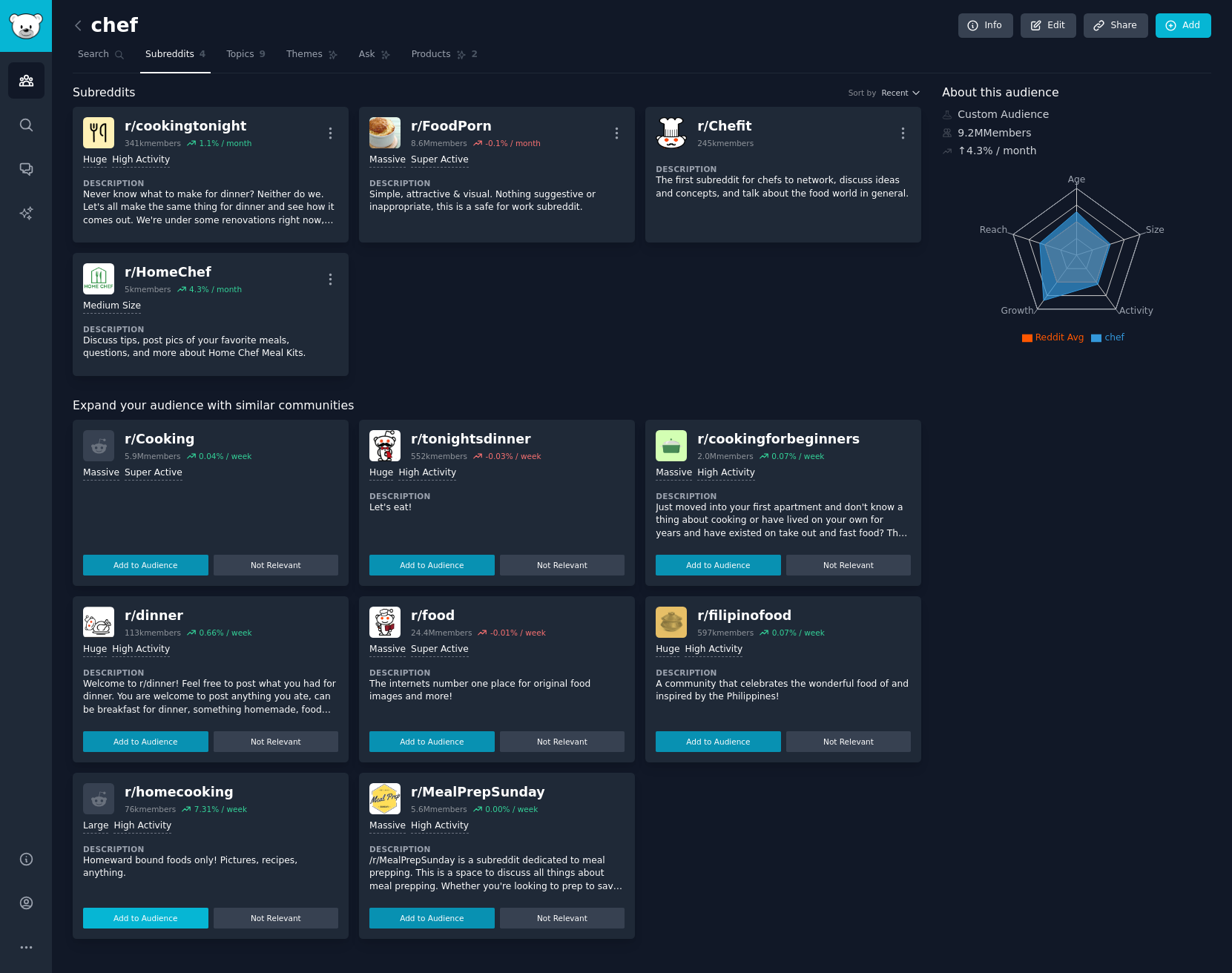
click at [197, 910] on button "Add to Audience" at bounding box center [146, 918] width 126 height 21
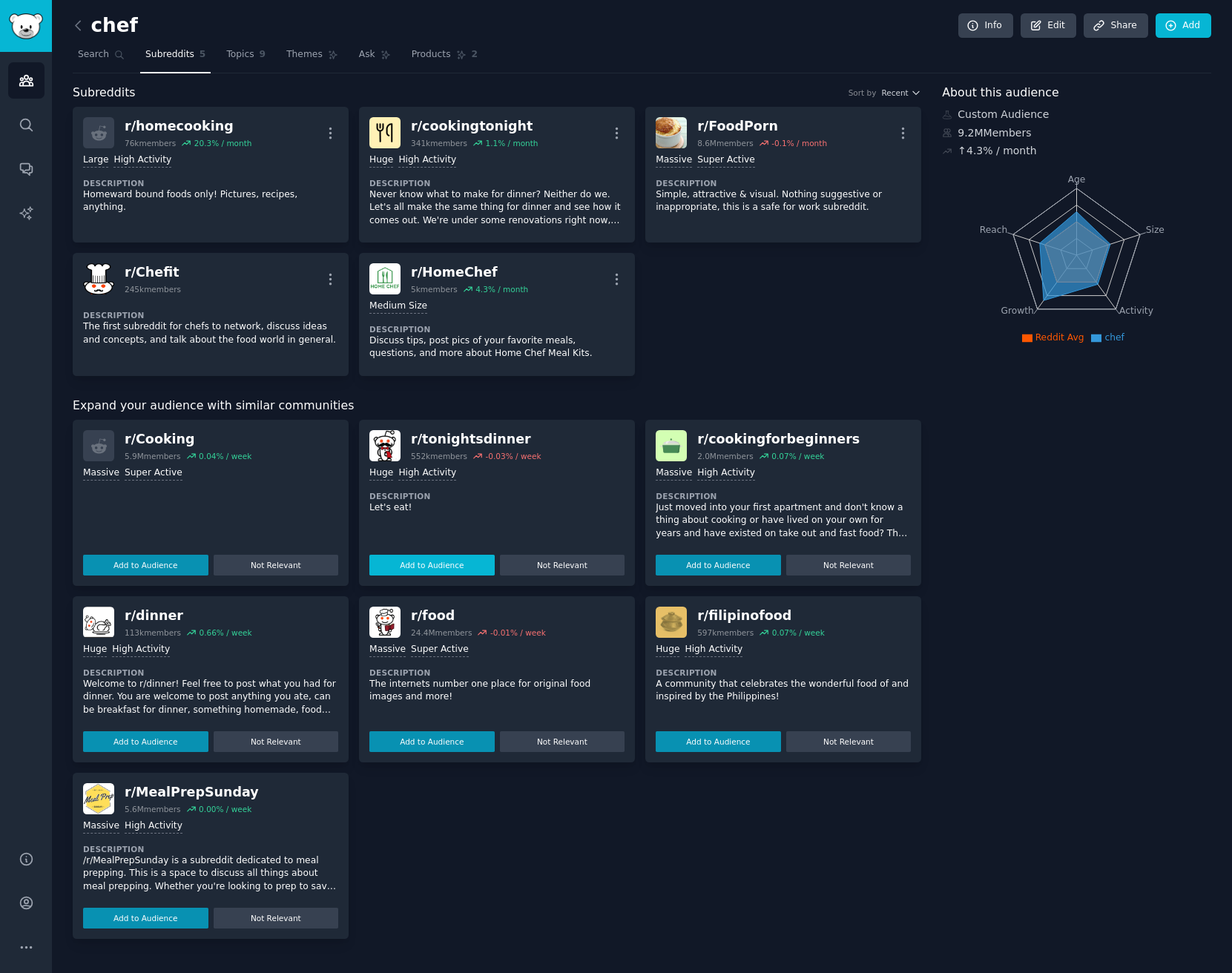
click at [427, 564] on button "Add to Audience" at bounding box center [432, 565] width 126 height 21
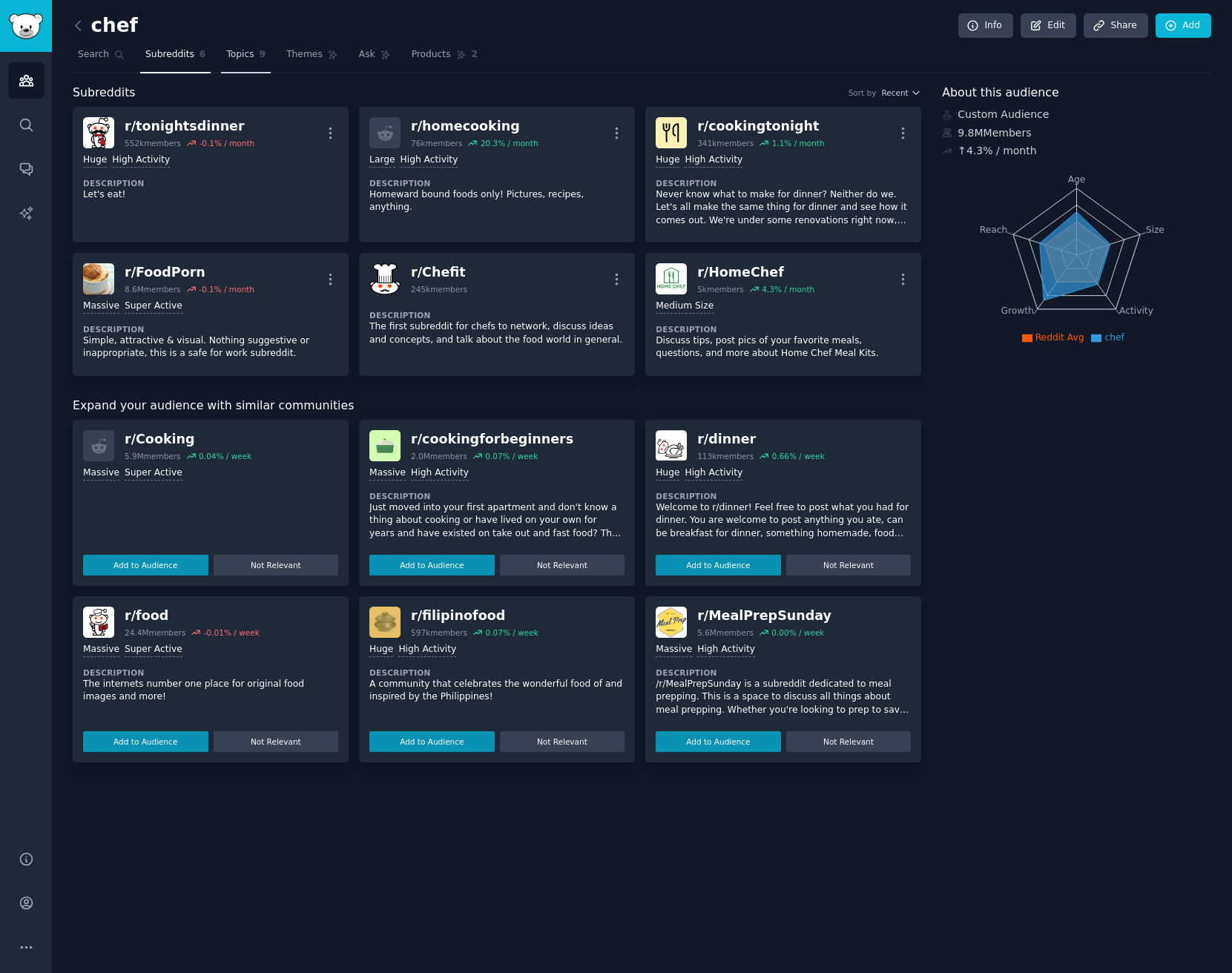
click at [235, 56] on span "Topics" at bounding box center [240, 55] width 28 height 14
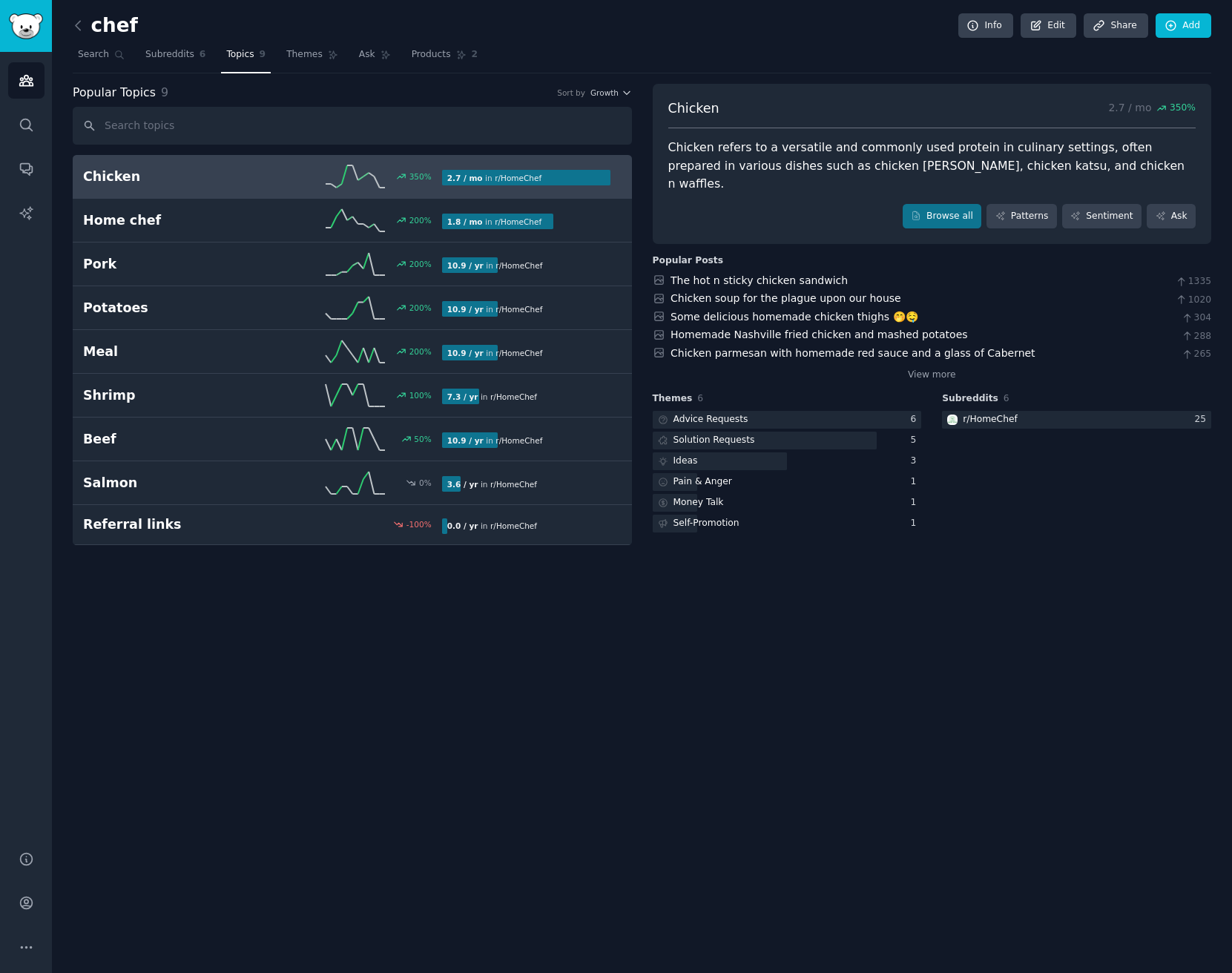
click at [211, 127] on input "text" at bounding box center [352, 125] width 560 height 38
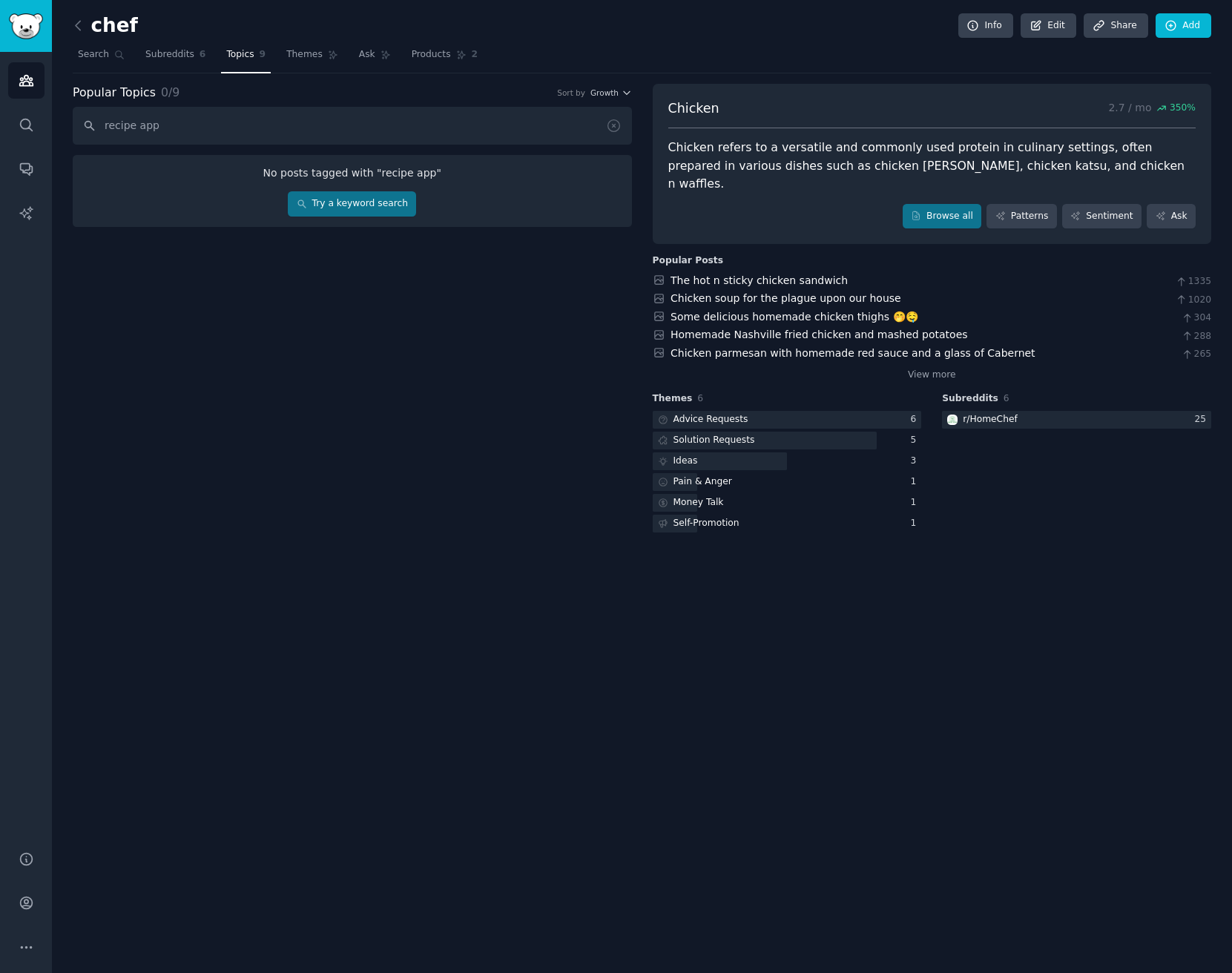
type input "recipe app"
click at [406, 193] on link "Try a keyword search" at bounding box center [352, 204] width 128 height 25
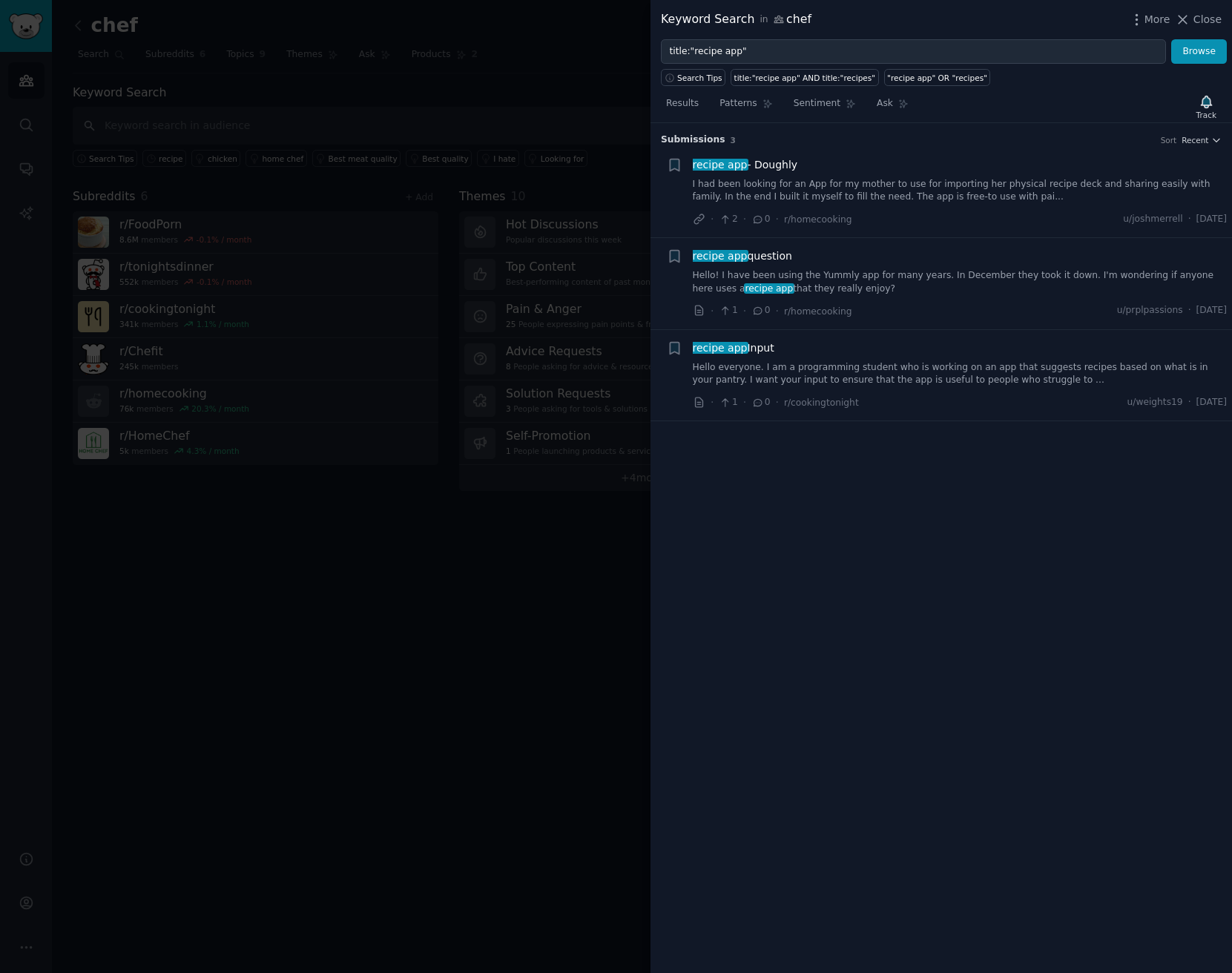
click at [842, 277] on link "Hello! I have been using the Yummly app for many years. In December they took i…" at bounding box center [960, 282] width 535 height 26
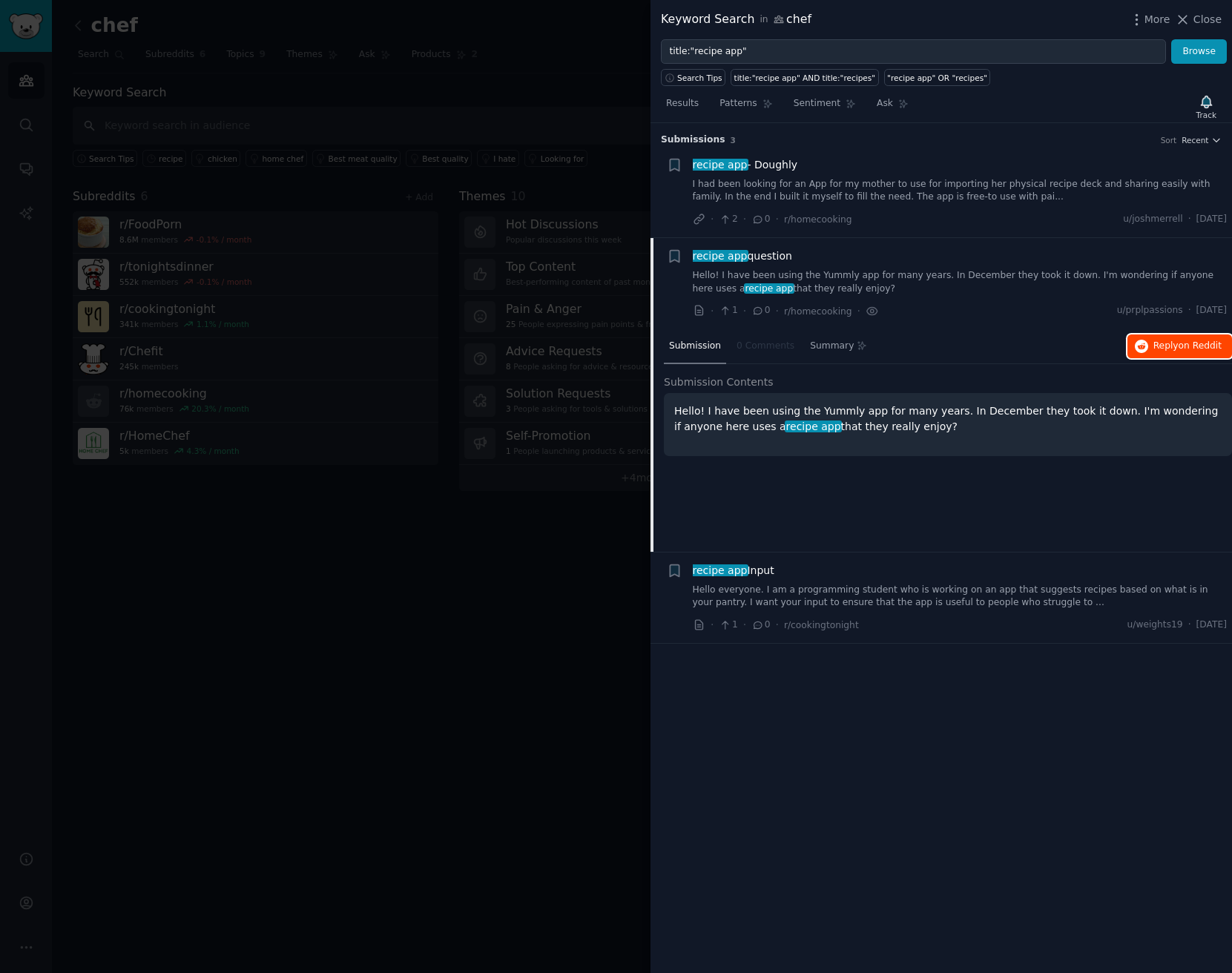
click at [997, 350] on span "on Reddit" at bounding box center [1200, 345] width 43 height 10
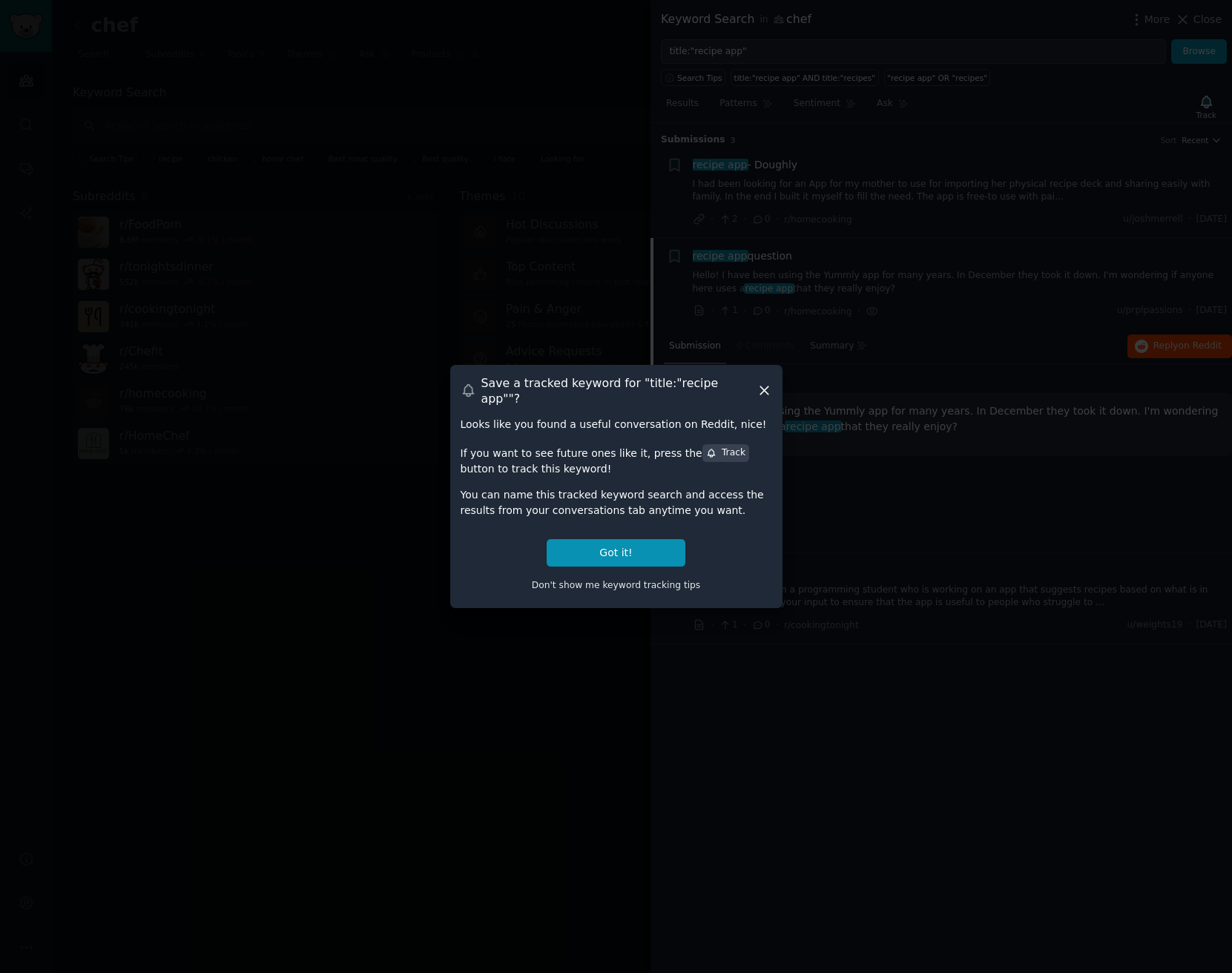
click at [768, 387] on icon at bounding box center [764, 391] width 8 height 8
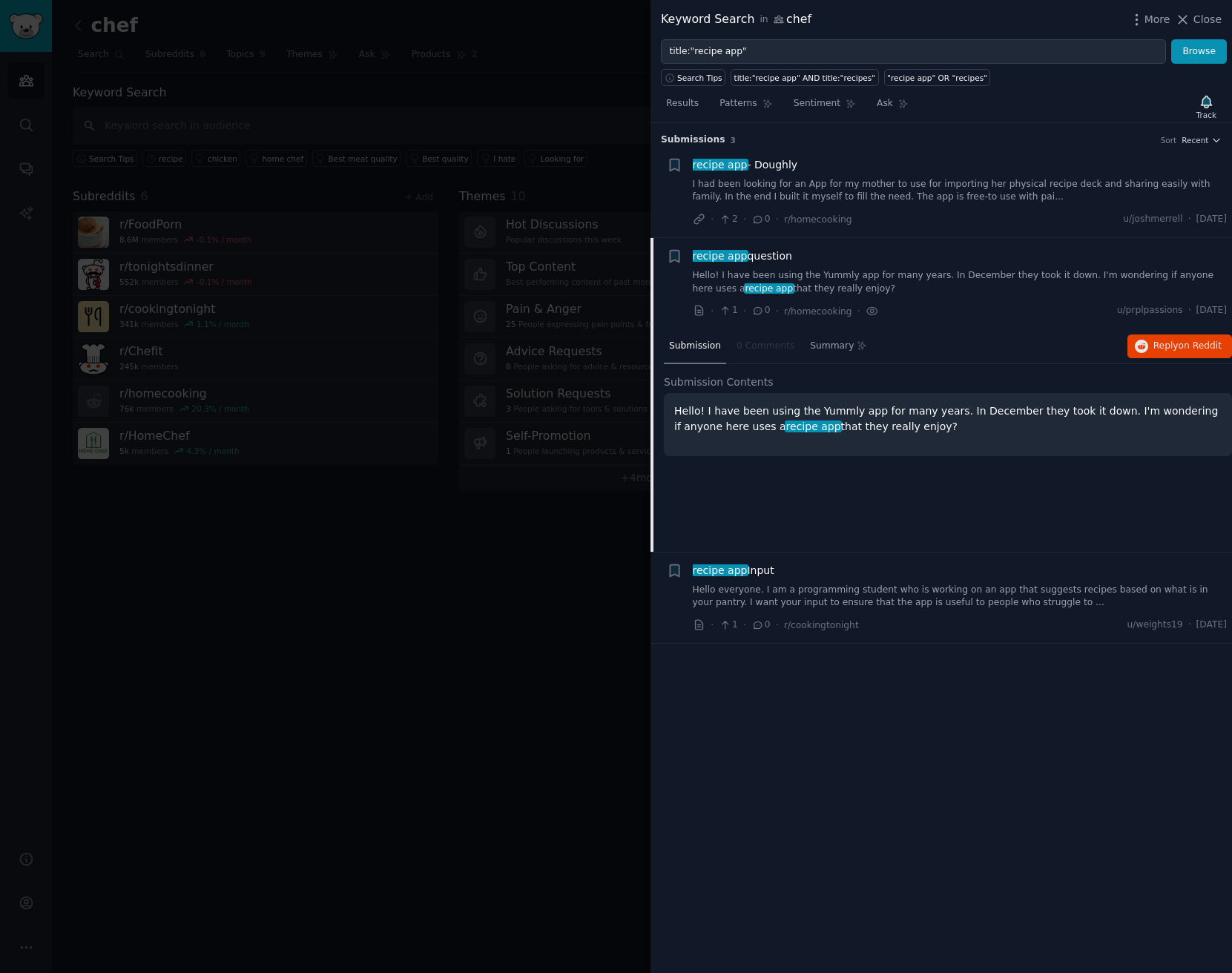
click at [997, 200] on link "I had been looking for an App for my mother to use for importing her physical r…" at bounding box center [960, 191] width 535 height 26
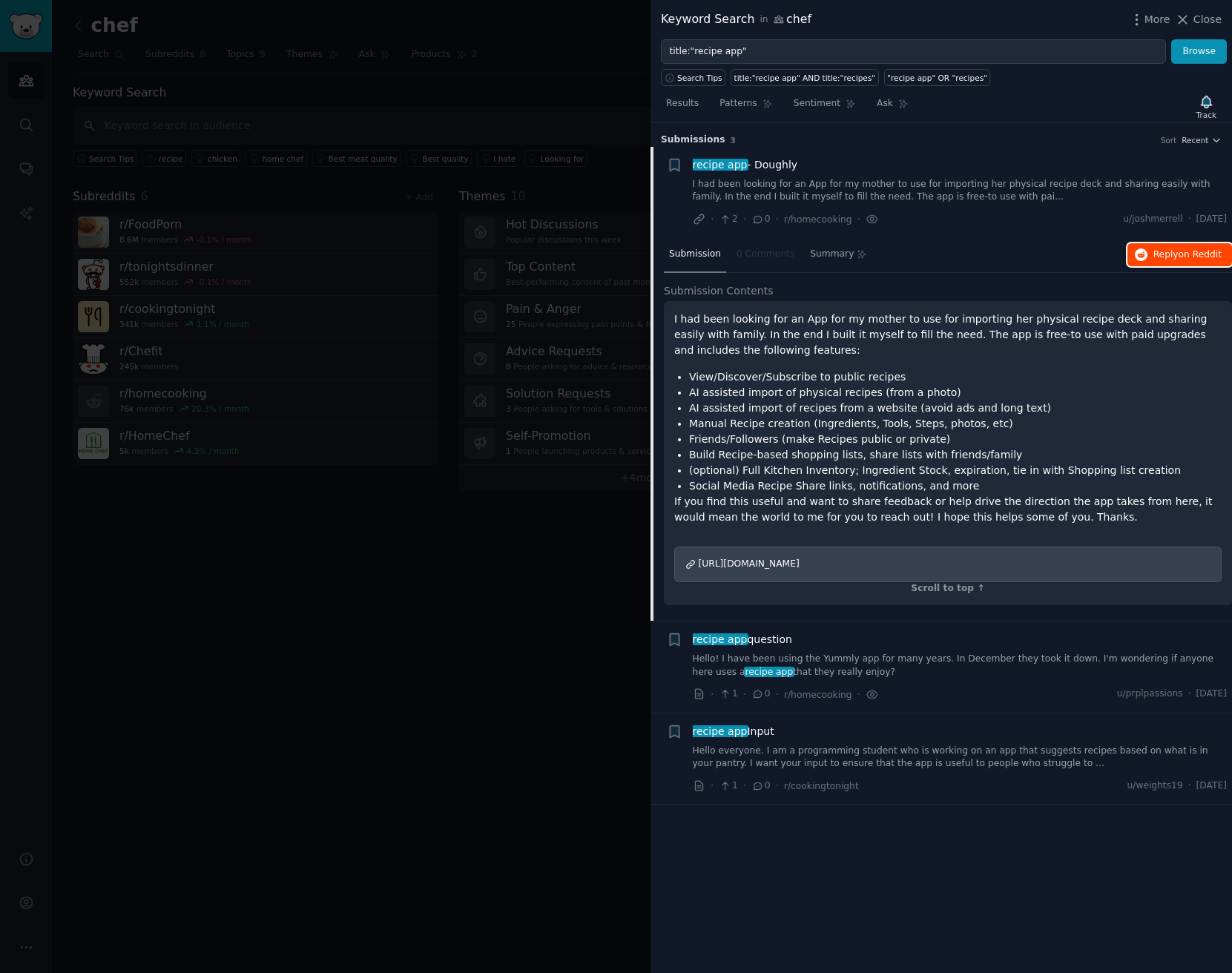
click at [997, 258] on button "Reply on Reddit" at bounding box center [1180, 255] width 105 height 24
